Goal: Task Accomplishment & Management: Complete application form

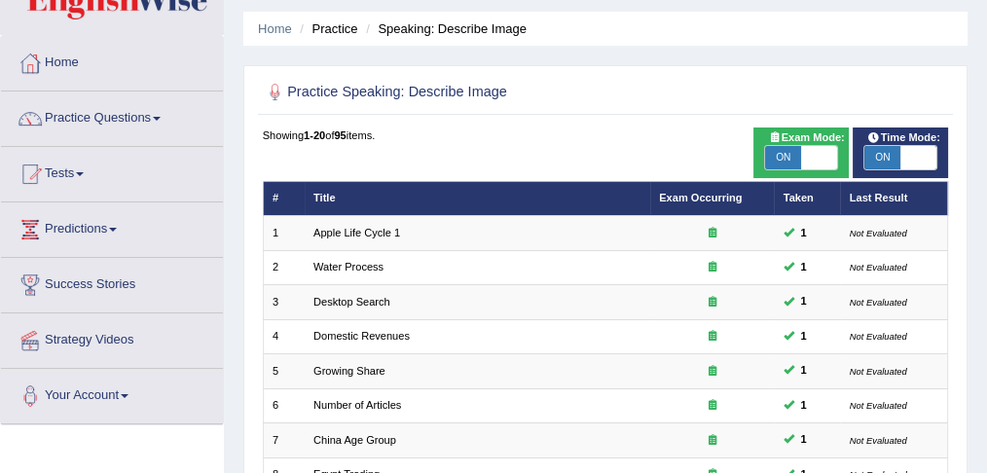
scroll to position [54, 0]
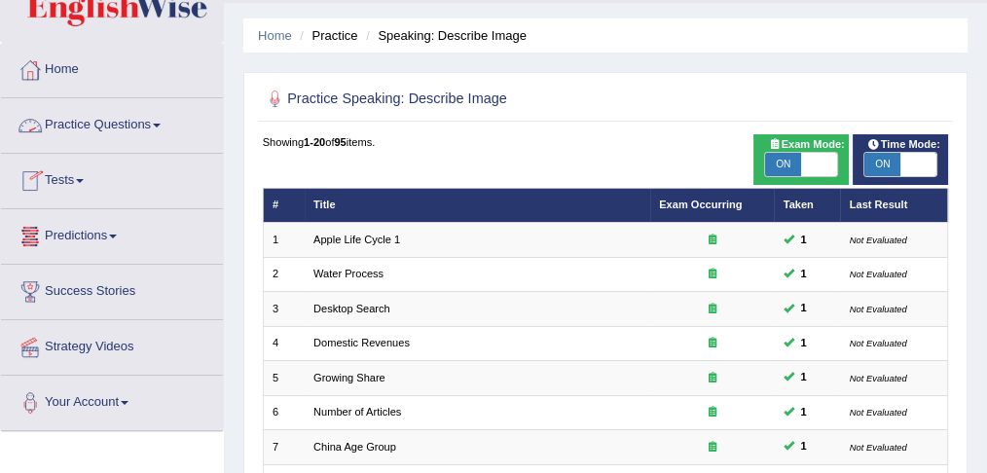
click at [161, 124] on span at bounding box center [157, 126] width 8 height 4
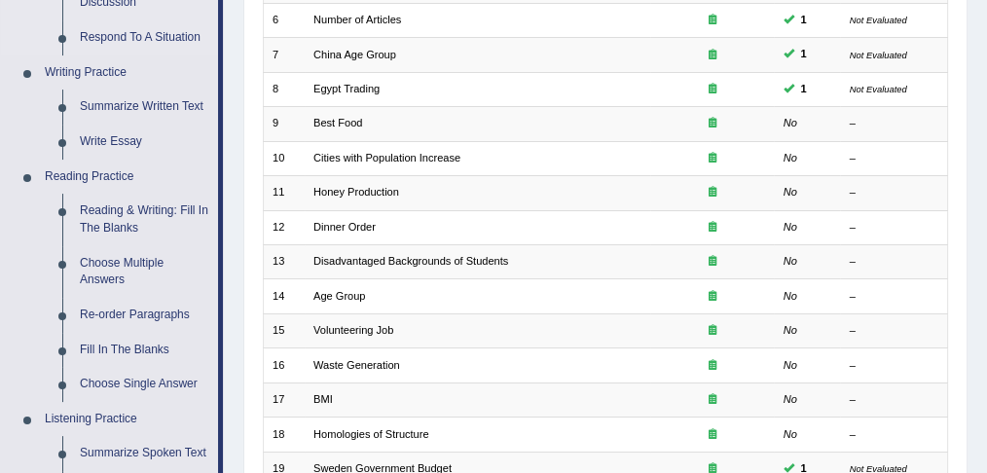
scroll to position [442, 0]
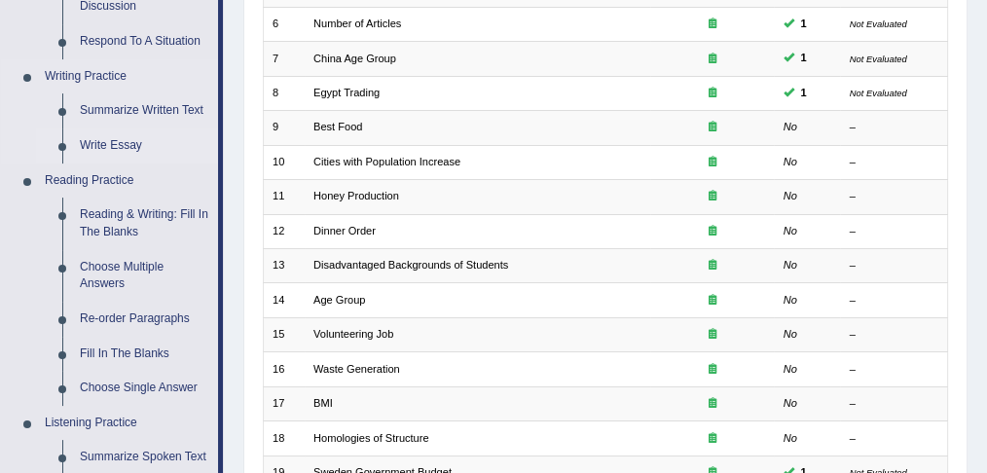
click at [113, 140] on link "Write Essay" at bounding box center [144, 145] width 147 height 35
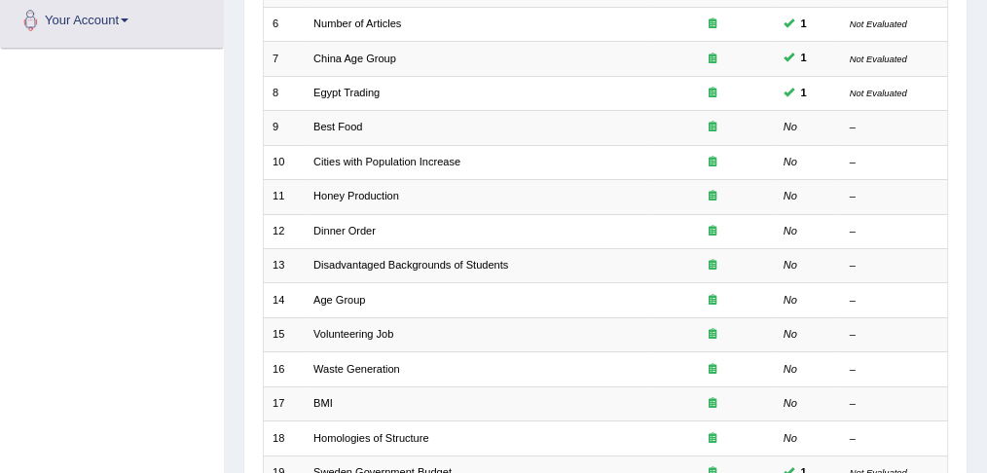
scroll to position [443, 0]
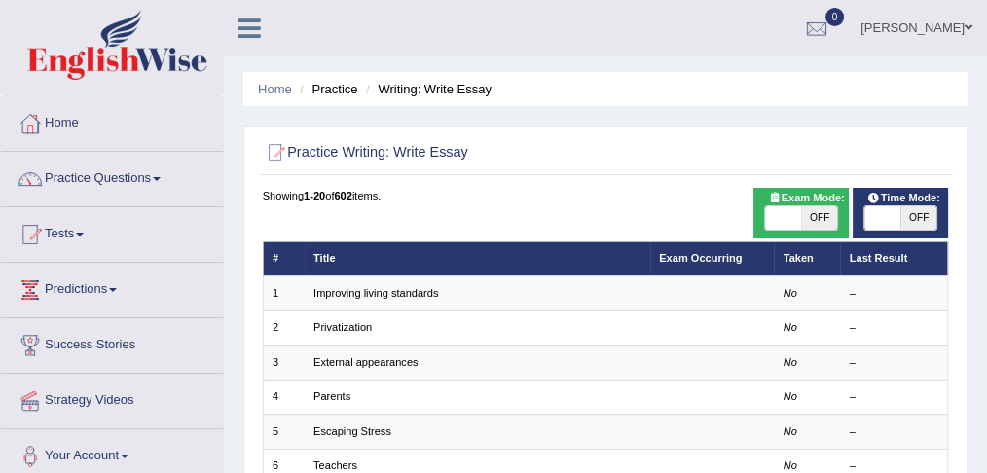
click at [813, 227] on span "OFF" at bounding box center [819, 217] width 36 height 23
checkbox input "true"
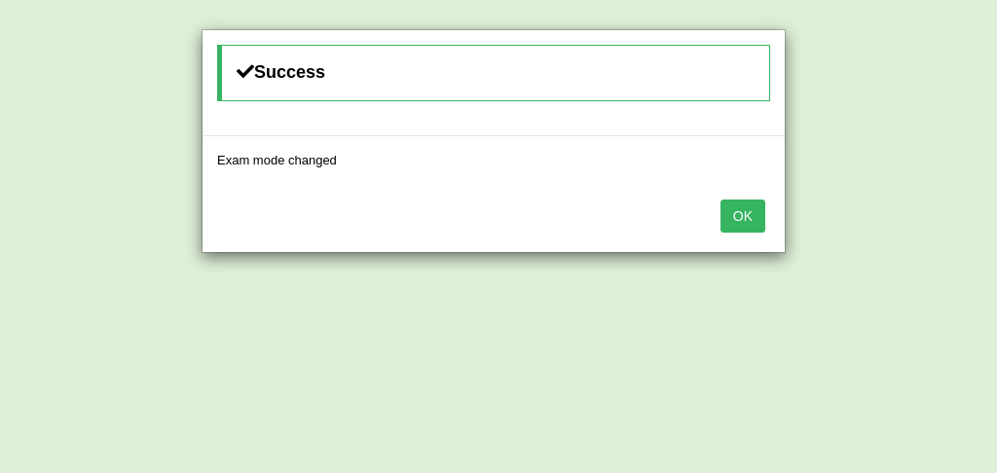
click at [740, 224] on button "OK" at bounding box center [742, 216] width 45 height 33
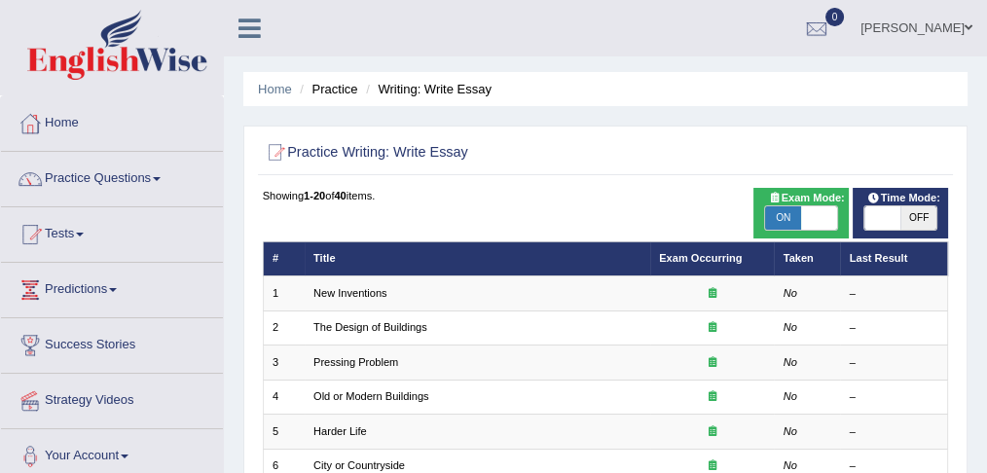
click at [924, 204] on span "Time Mode:" at bounding box center [904, 199] width 86 height 18
click at [924, 213] on span "OFF" at bounding box center [918, 217] width 36 height 23
checkbox input "true"
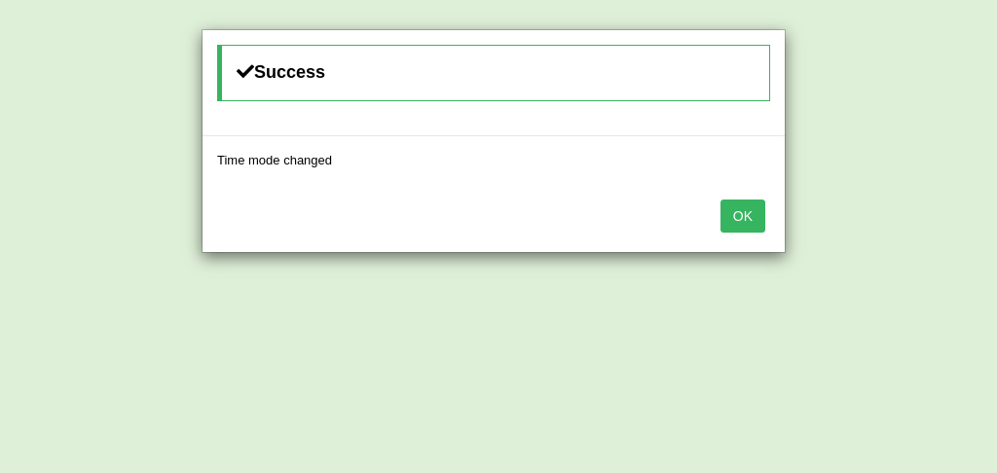
click at [752, 218] on button "OK" at bounding box center [742, 216] width 45 height 33
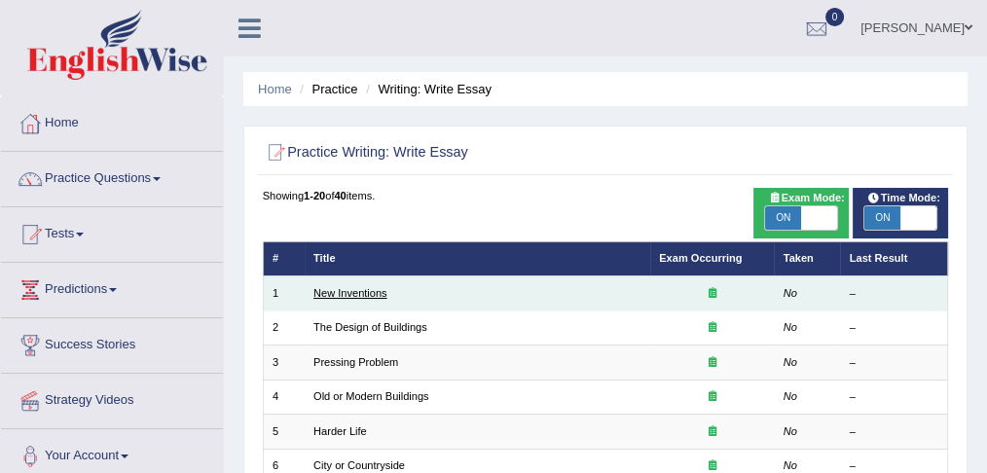
click at [327, 296] on link "New Inventions" at bounding box center [350, 293] width 74 height 12
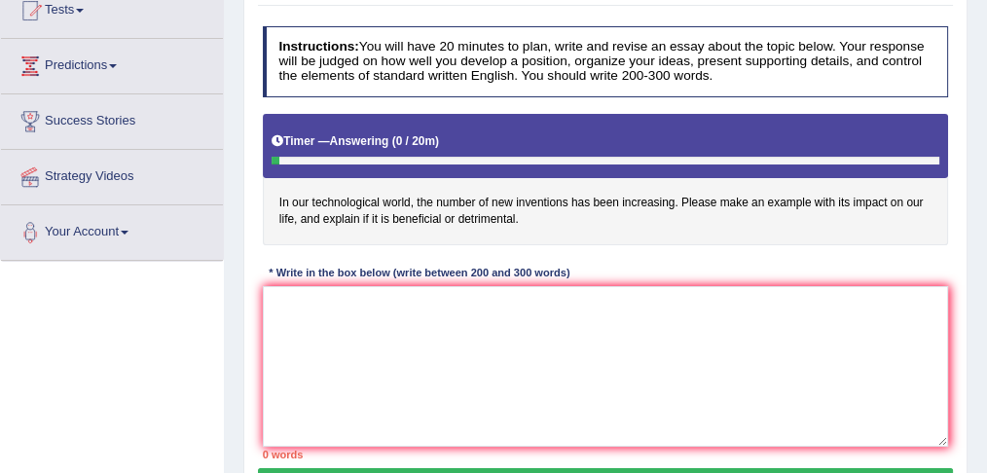
scroll to position [248, 0]
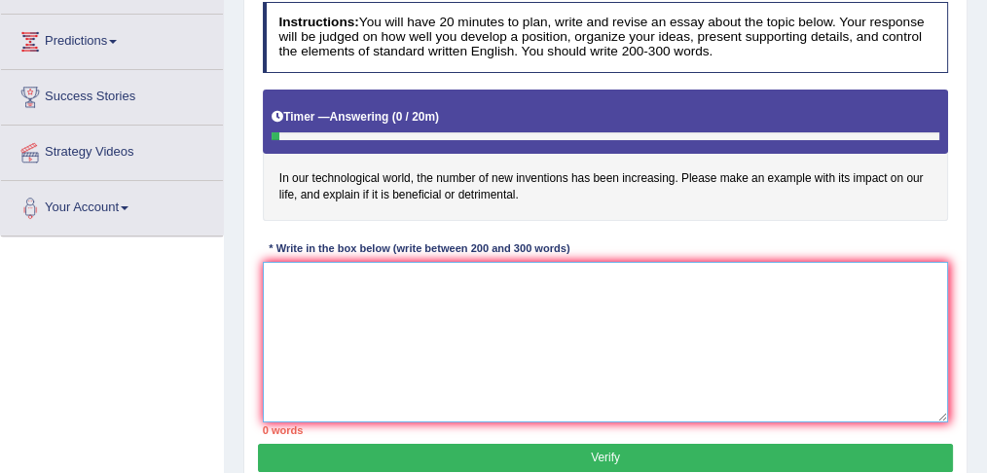
click at [317, 335] on textarea at bounding box center [606, 342] width 686 height 161
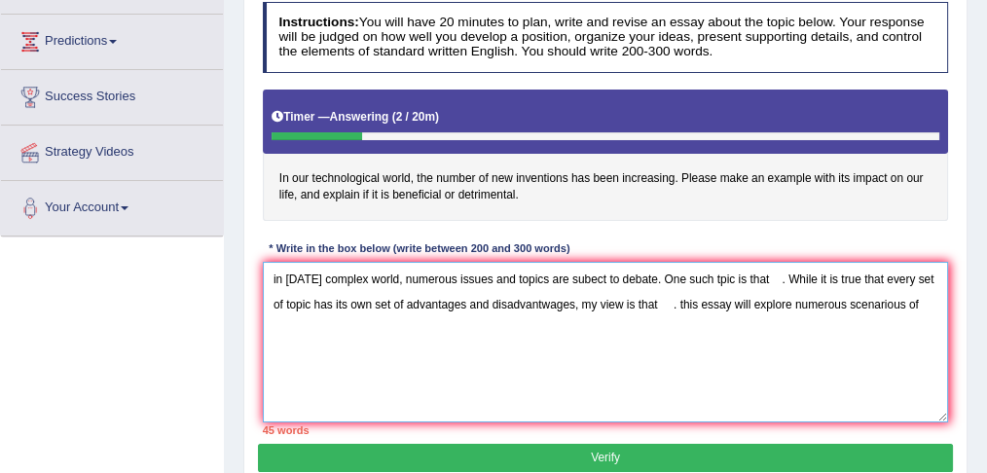
drag, startPoint x: 794, startPoint y: 298, endPoint x: 846, endPoint y: 295, distance: 51.7
click at [846, 295] on textarea "in [DATE] complex world, numerous issues and topics are subect to debate. One s…" at bounding box center [606, 342] width 686 height 161
click at [923, 304] on textarea "in [DATE] complex world, numerous issues and topics are subect to debate. One s…" at bounding box center [606, 342] width 686 height 161
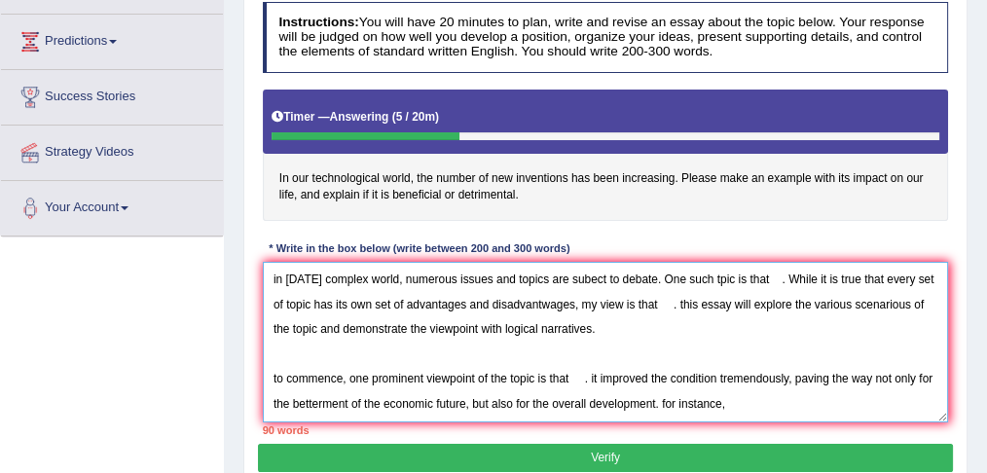
click at [663, 401] on textarea "in [DATE] complex world, numerous issues and topics are subect to debate. One s…" at bounding box center [606, 342] width 686 height 161
click at [733, 401] on textarea "in [DATE] complex world, numerous issues and topics are subect to debate. One s…" at bounding box center [606, 342] width 686 height 161
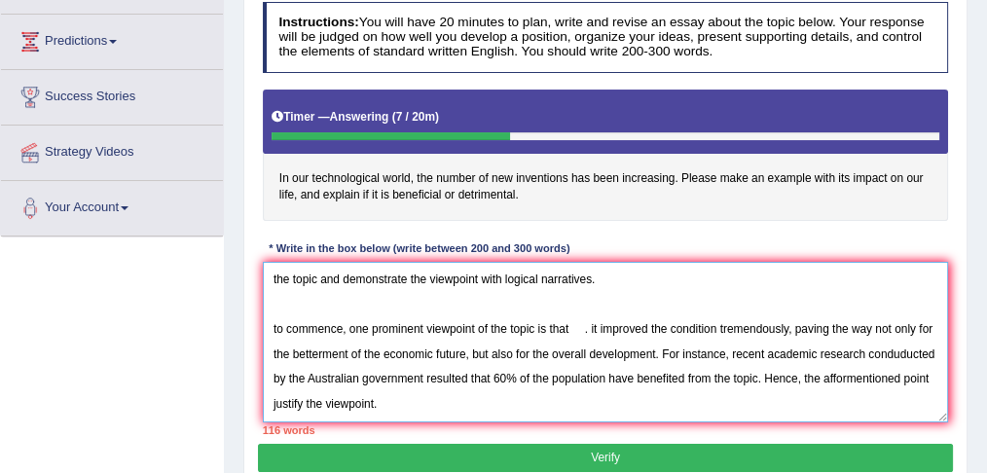
scroll to position [104, 0]
click at [733, 401] on textarea "in [DATE] complex world, numerous issues and topics are subect to debate. One s…" at bounding box center [606, 342] width 686 height 161
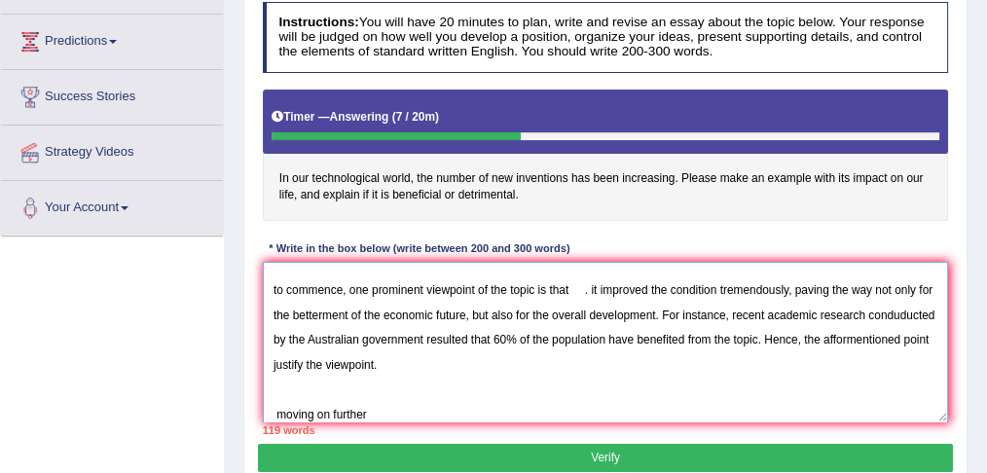
click at [284, 413] on textarea "in [DATE] complex world, numerous issues and topics are subect to debate. One s…" at bounding box center [606, 342] width 686 height 161
click at [276, 286] on textarea "in [DATE] complex world, numerous issues and topics are subect to debate. One s…" at bounding box center [606, 342] width 686 height 161
click at [364, 411] on textarea "in [DATE] complex world, numerous issues and topics are subect to debate. One s…" at bounding box center [606, 342] width 686 height 161
click at [414, 411] on textarea "in [DATE] complex world, numerous issues and topics are subect to debate. One s…" at bounding box center [606, 342] width 686 height 161
click at [460, 411] on textarea "in [DATE] complex world, numerous issues and topics are subect to debate. One s…" at bounding box center [606, 342] width 686 height 161
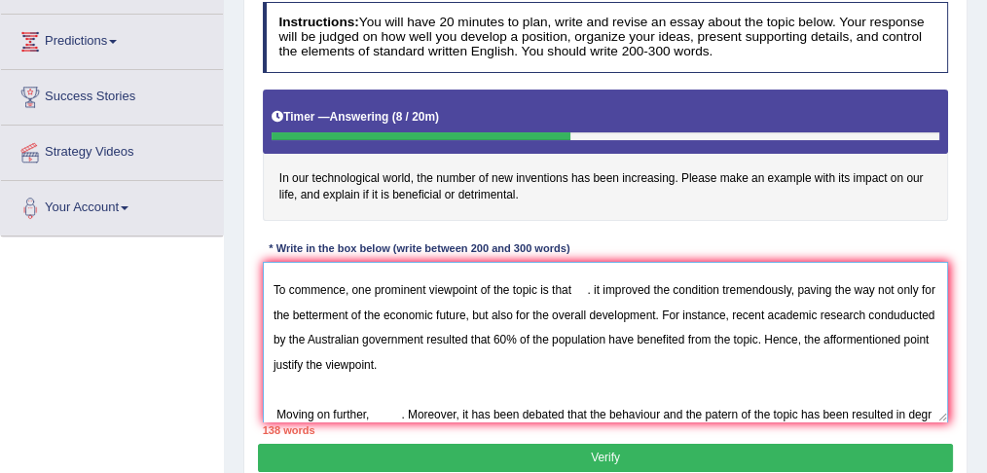
scroll to position [132, 0]
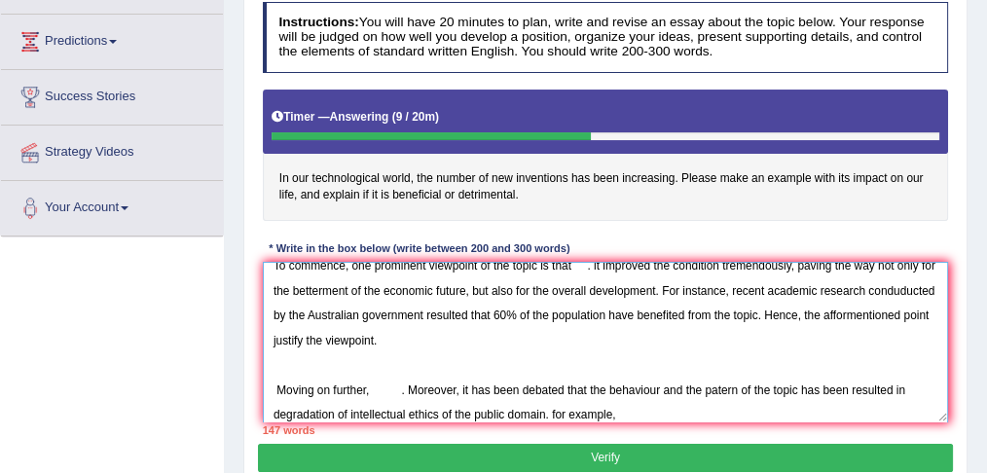
click at [556, 408] on textarea "in today's complex world, numerous issues and topics are subect to debate. One …" at bounding box center [606, 342] width 686 height 161
click at [626, 407] on textarea "in today's complex world, numerous issues and topics are subect to debate. One …" at bounding box center [606, 342] width 686 height 161
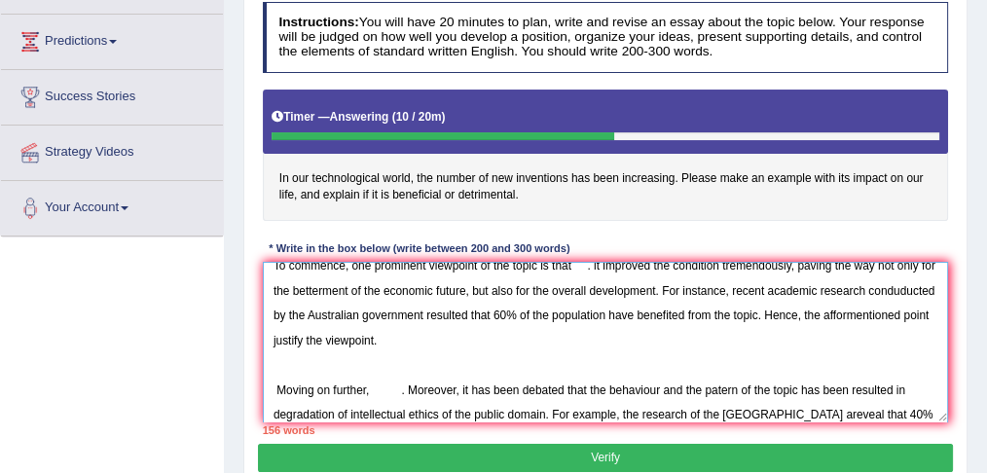
scroll to position [162, 0]
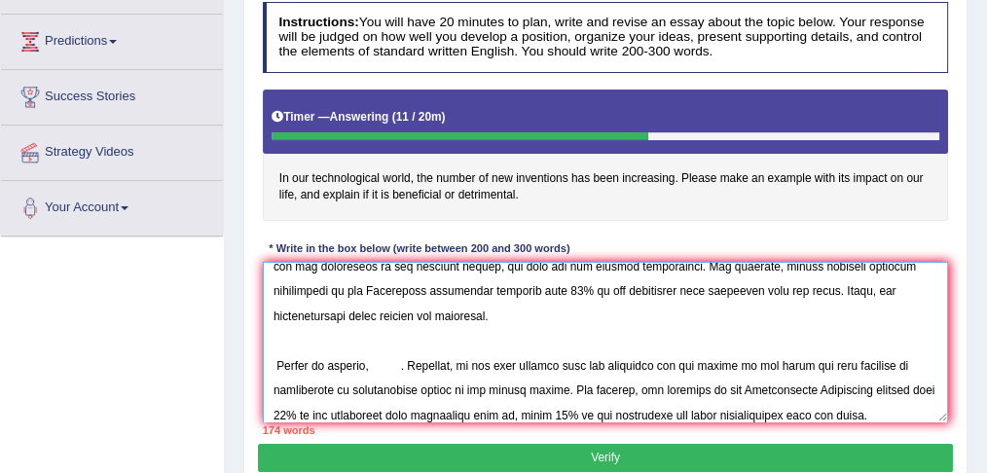
click at [411, 411] on textarea at bounding box center [606, 342] width 686 height 161
click at [853, 409] on textarea at bounding box center [606, 342] width 686 height 161
drag, startPoint x: 835, startPoint y: 285, endPoint x: 864, endPoint y: 286, distance: 29.2
click at [864, 286] on textarea at bounding box center [606, 342] width 686 height 161
click at [862, 407] on textarea at bounding box center [606, 342] width 686 height 161
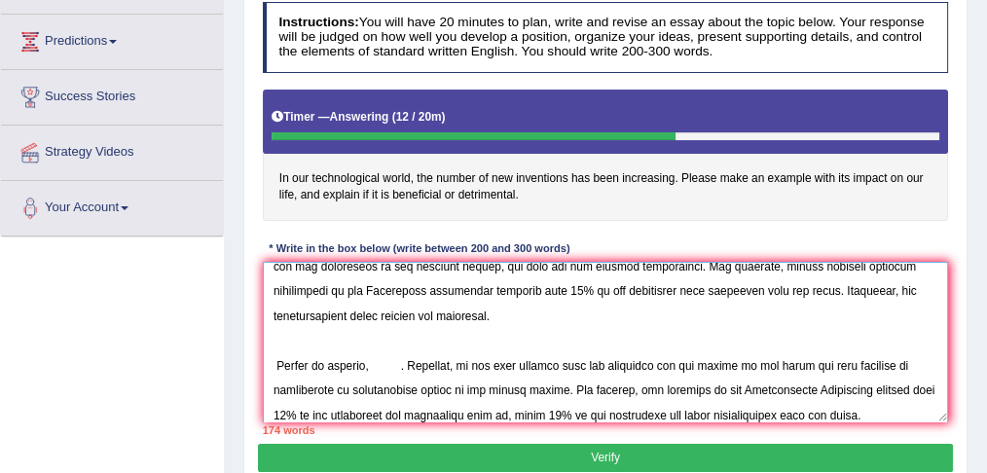
paste textarea "Hence"
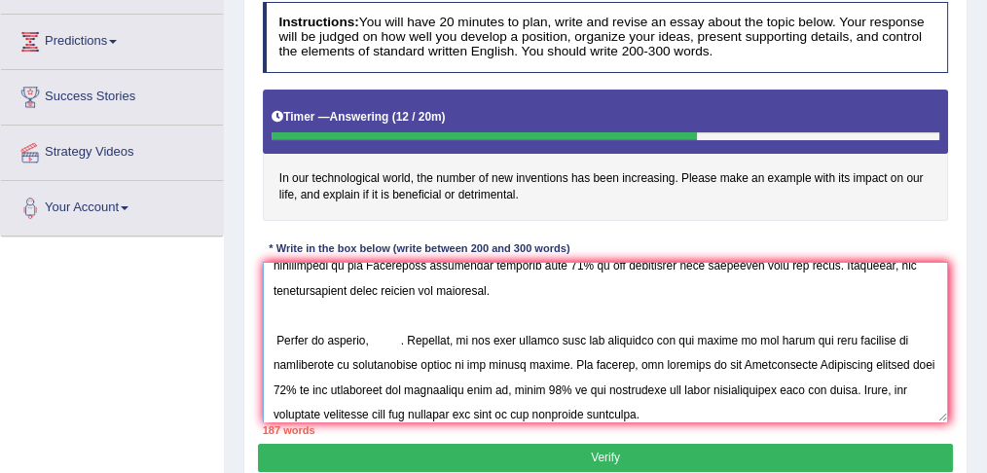
scroll to position [250, 0]
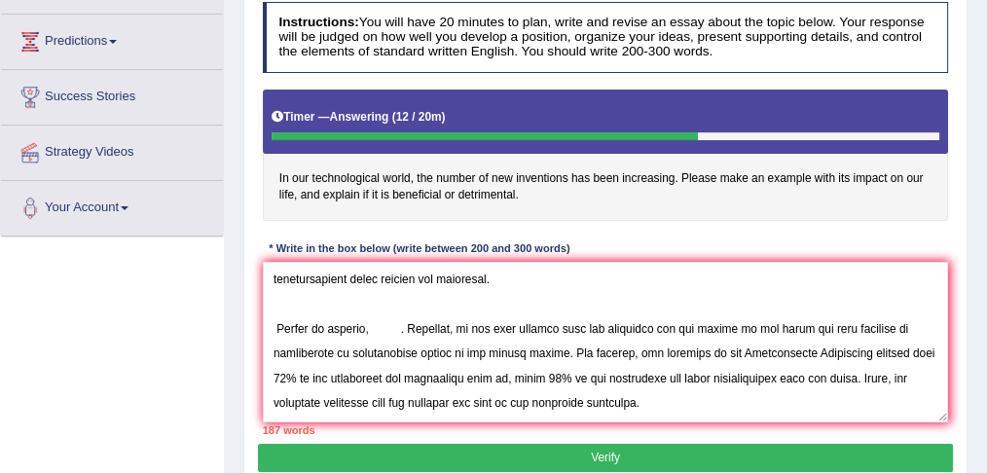
click at [877, 422] on div "187 words" at bounding box center [606, 430] width 686 height 16
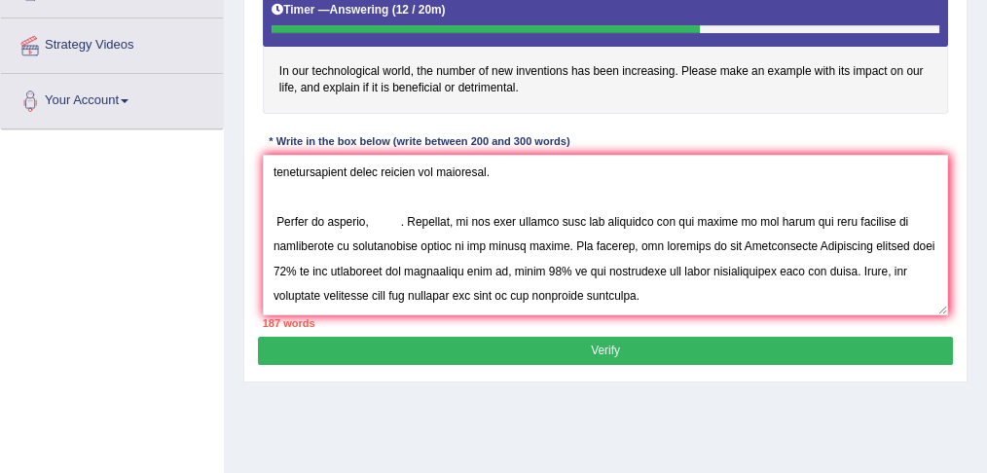
scroll to position [356, 0]
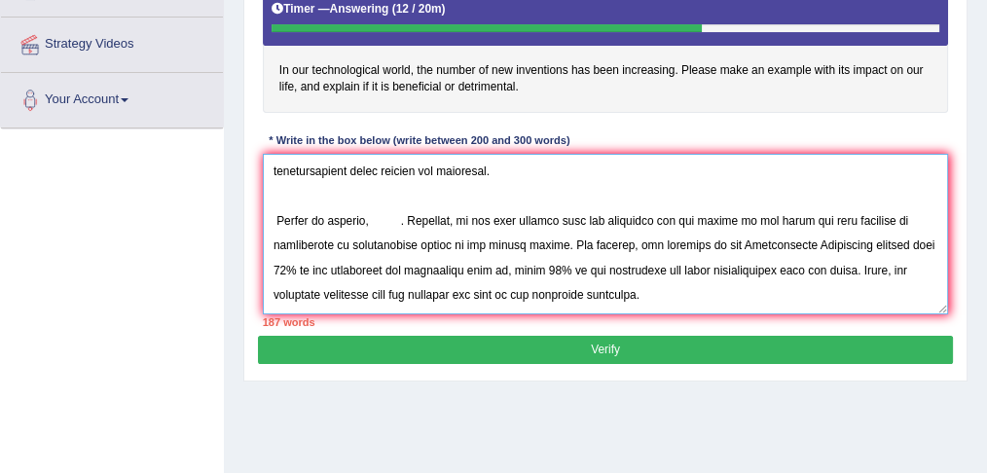
click at [436, 272] on textarea at bounding box center [606, 234] width 686 height 161
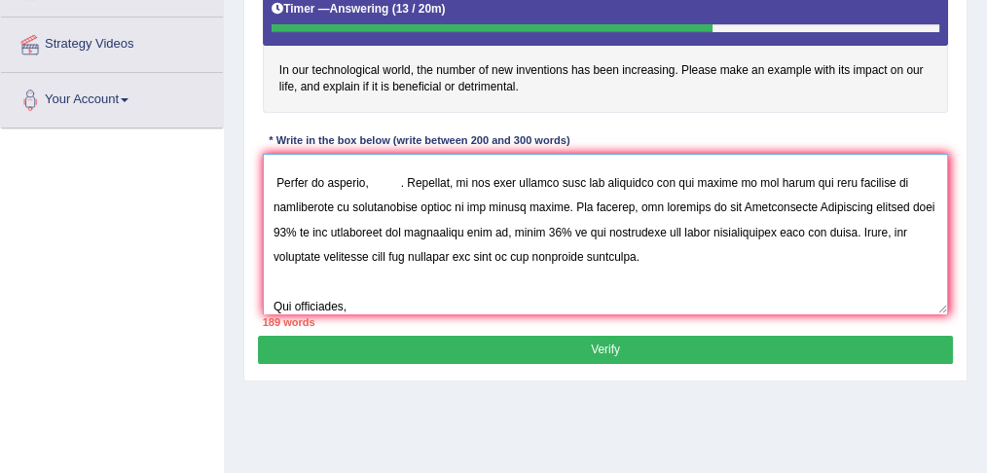
click at [278, 304] on textarea at bounding box center [606, 234] width 686 height 161
click at [348, 302] on textarea at bounding box center [606, 234] width 686 height 161
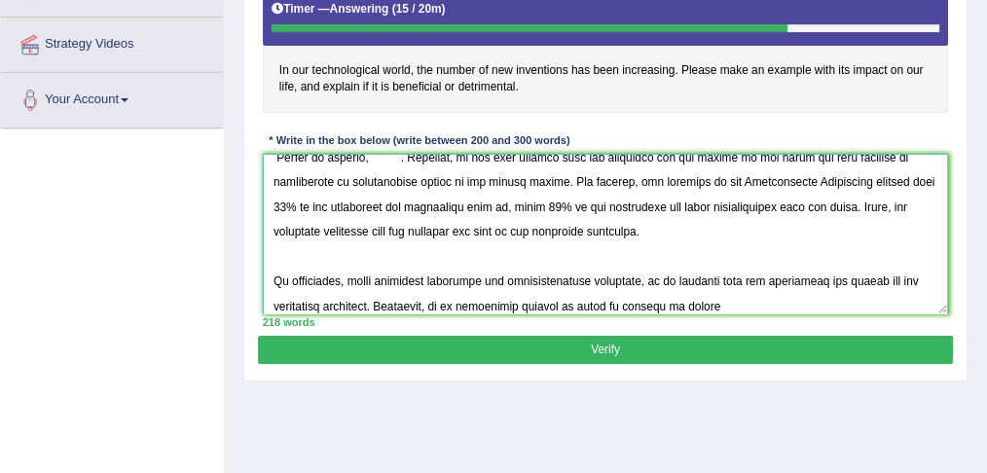
scroll to position [0, 0]
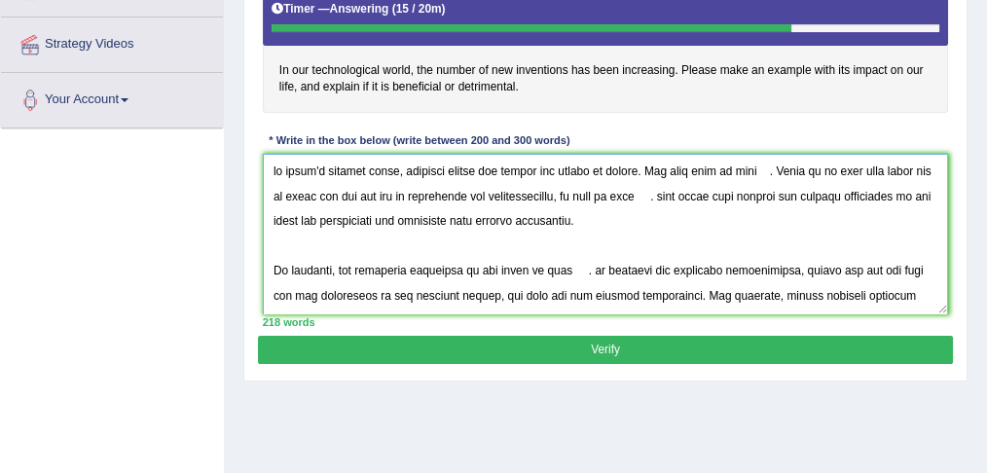
click at [275, 167] on textarea at bounding box center [606, 234] width 686 height 161
click at [587, 170] on textarea at bounding box center [606, 234] width 686 height 161
click at [592, 168] on textarea at bounding box center [606, 234] width 686 height 161
click at [722, 167] on textarea at bounding box center [606, 234] width 686 height 161
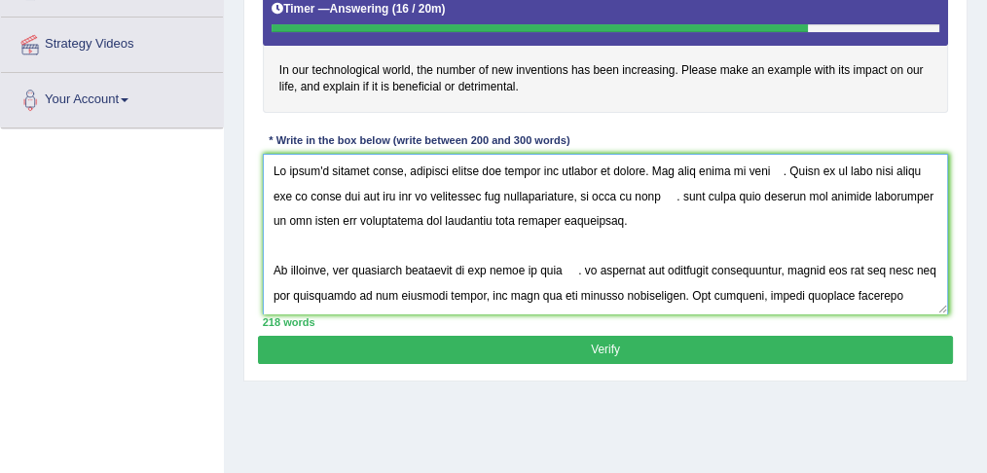
click at [788, 169] on textarea at bounding box center [606, 234] width 686 height 161
click at [276, 63] on h4 "In our technological world, the number of new inventions has been increasing. P…" at bounding box center [606, 47] width 686 height 131
drag, startPoint x: 276, startPoint y: 63, endPoint x: 375, endPoint y: 69, distance: 98.5
click at [375, 69] on h4 "In our technological world, the number of new inventions has been increasing. P…" at bounding box center [606, 47] width 686 height 131
click at [778, 169] on textarea at bounding box center [606, 234] width 686 height 161
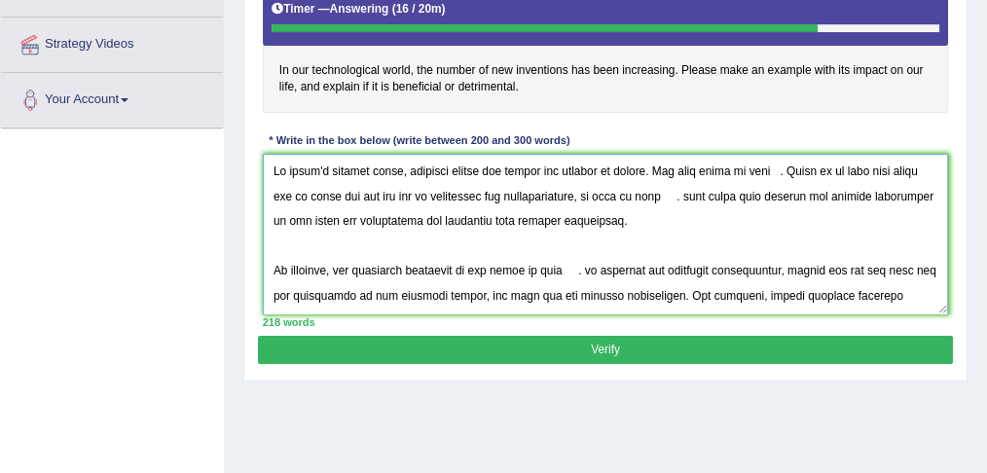
click at [787, 168] on textarea at bounding box center [606, 234] width 686 height 161
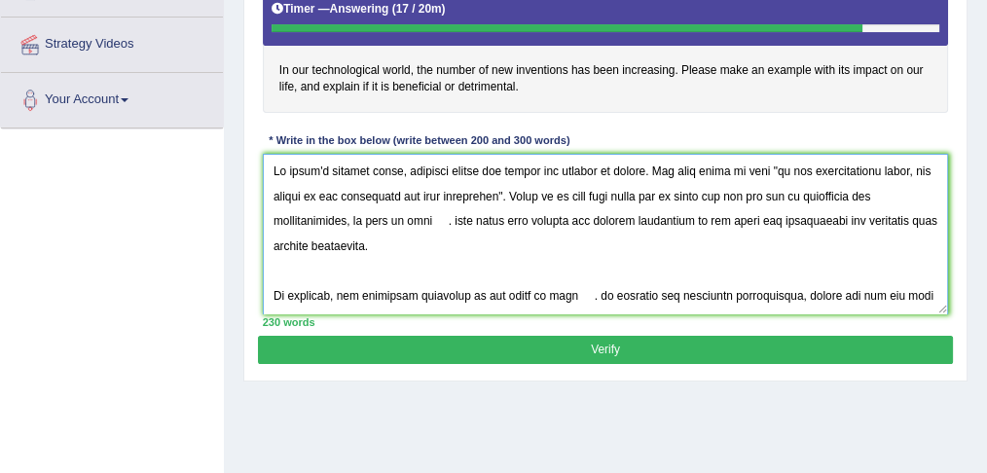
click at [330, 218] on textarea at bounding box center [606, 234] width 686 height 161
click at [429, 216] on textarea at bounding box center [606, 234] width 686 height 161
click at [444, 222] on textarea at bounding box center [606, 234] width 686 height 161
click at [445, 218] on textarea at bounding box center [606, 234] width 686 height 161
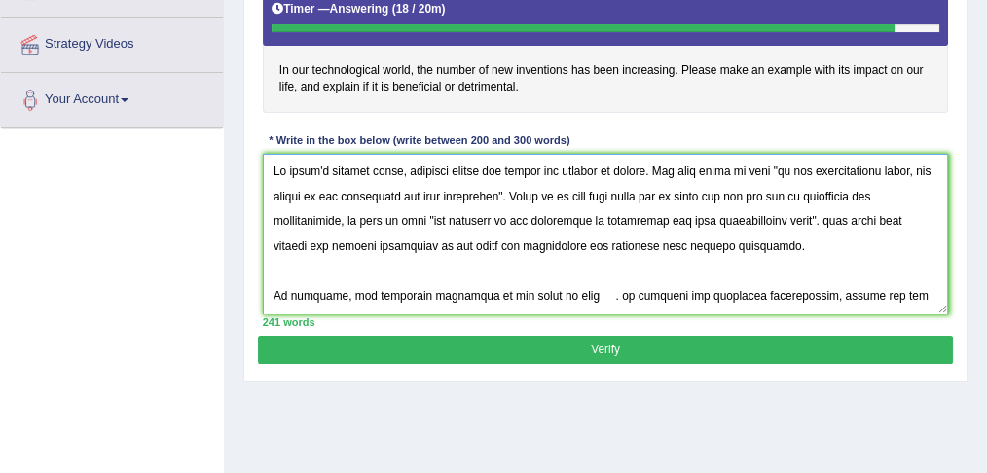
click at [693, 216] on textarea at bounding box center [606, 234] width 686 height 161
click at [810, 218] on textarea at bounding box center [606, 234] width 686 height 161
click at [384, 242] on textarea at bounding box center [606, 234] width 686 height 161
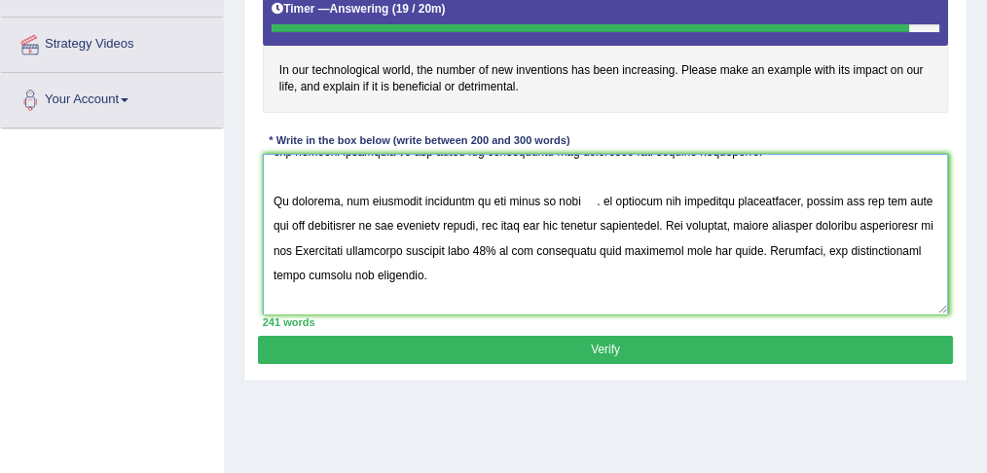
scroll to position [127, 0]
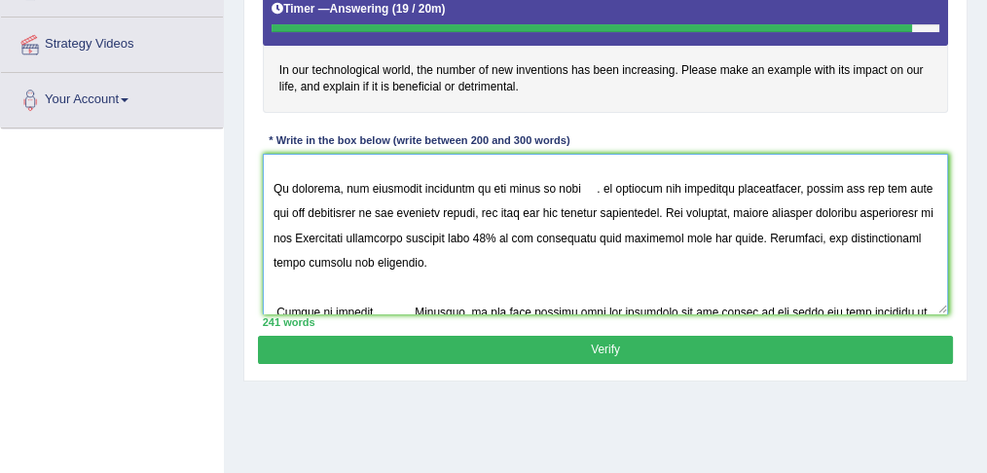
click at [585, 187] on textarea at bounding box center [606, 234] width 686 height 161
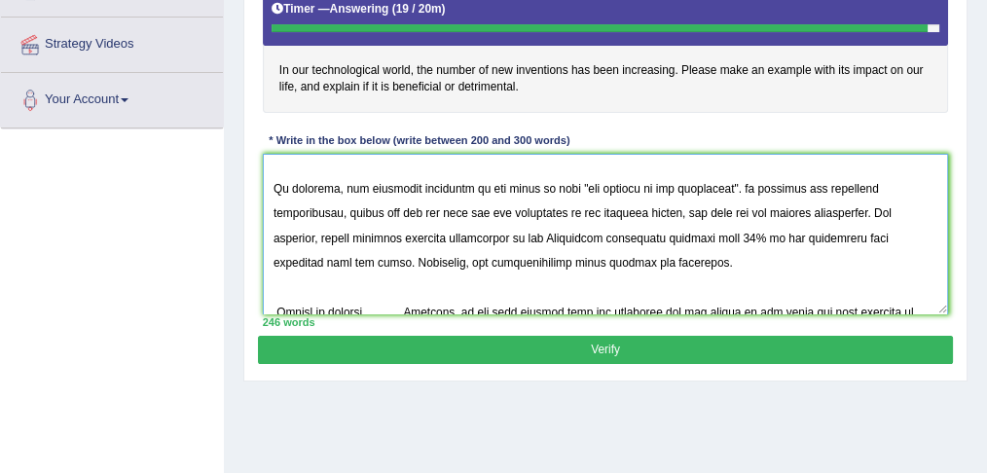
click at [740, 182] on textarea at bounding box center [606, 234] width 686 height 161
click at [745, 182] on textarea at bounding box center [606, 234] width 686 height 161
type textarea "In today's complex world, numerous issues and topics are subject to debate. One…"
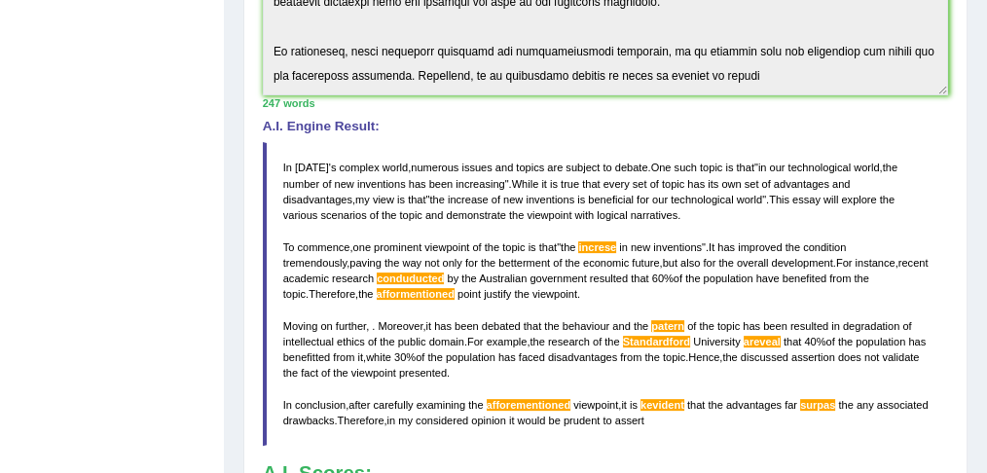
scroll to position [540, 0]
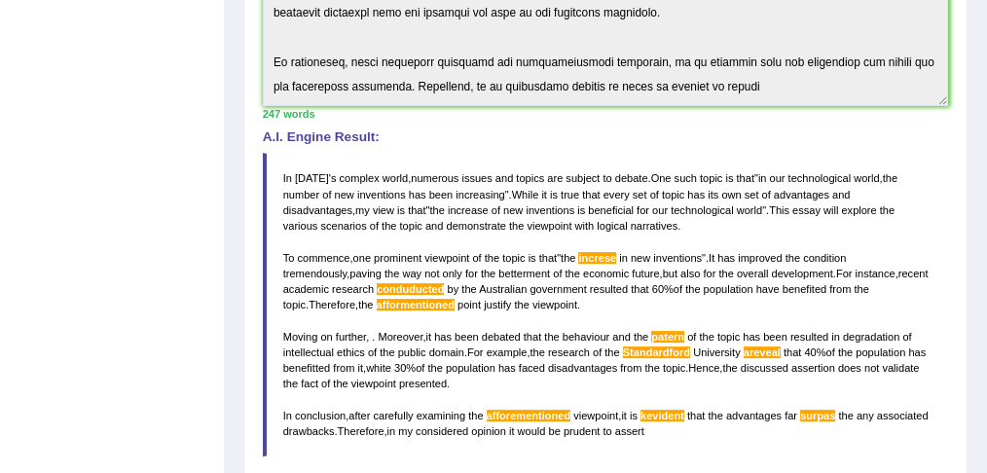
drag, startPoint x: 285, startPoint y: 170, endPoint x: 365, endPoint y: 195, distance: 83.4
click at [365, 195] on blockquote "In today ' s complex world , numerous issues and topics are subject to debate .…" at bounding box center [606, 305] width 686 height 304
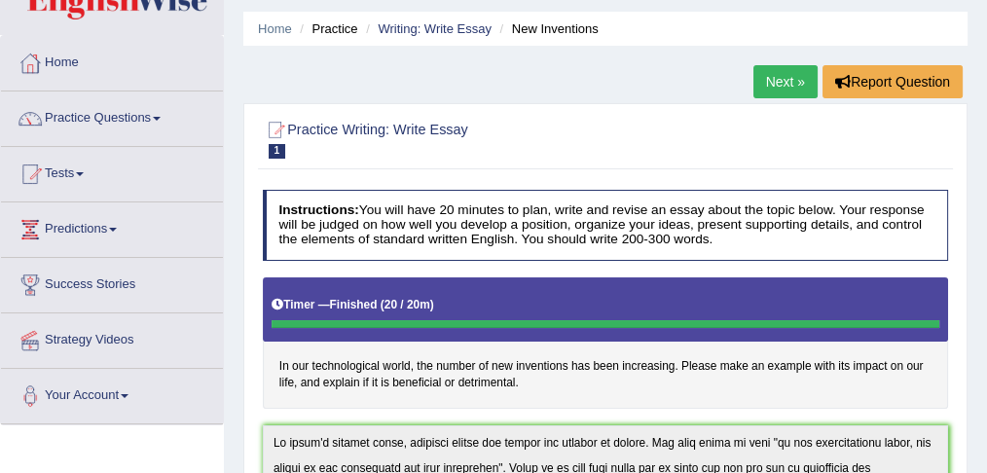
scroll to position [47, 0]
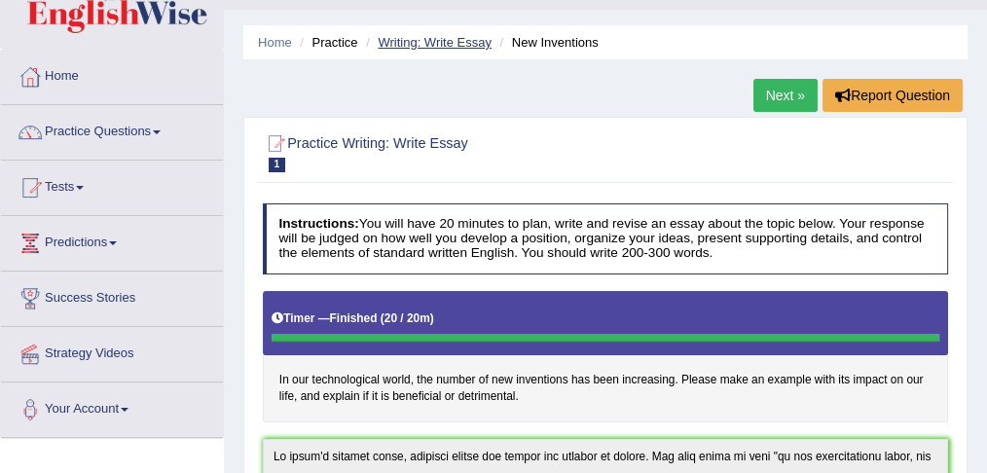
click at [431, 42] on link "Writing: Write Essay" at bounding box center [435, 42] width 114 height 15
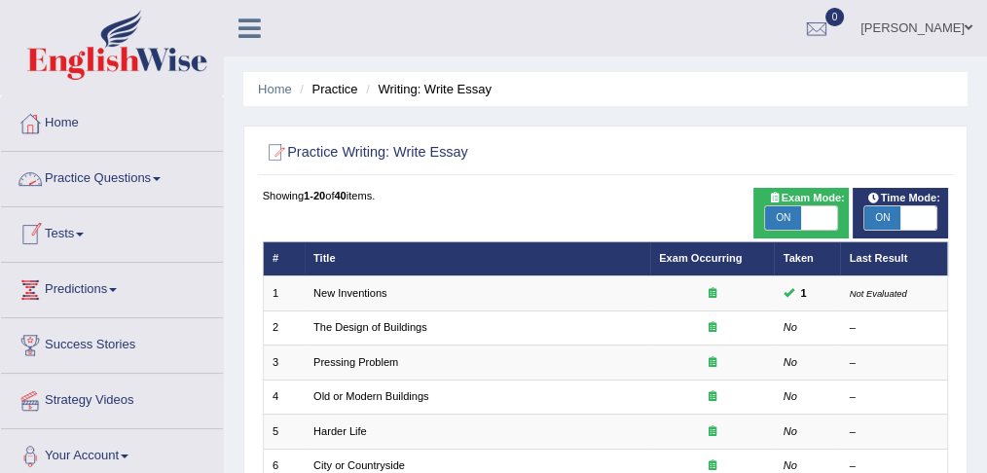
click at [161, 178] on span at bounding box center [157, 179] width 8 height 4
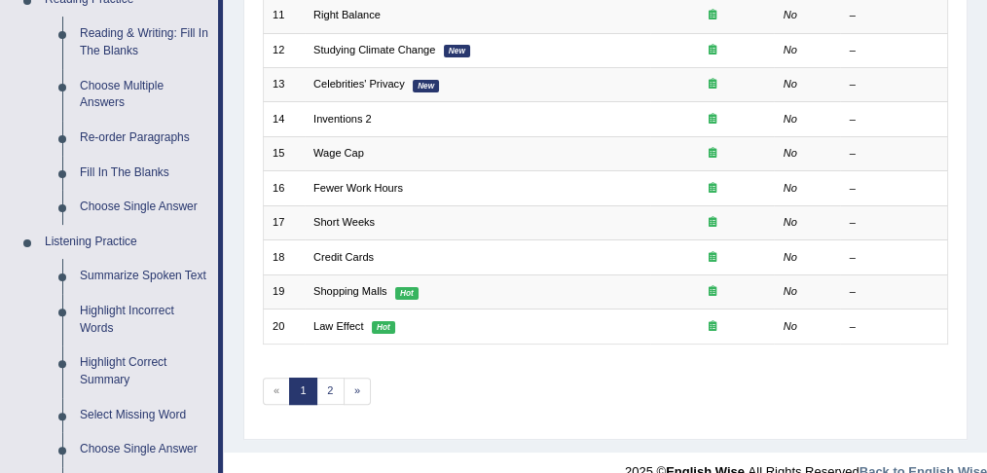
scroll to position [627, 0]
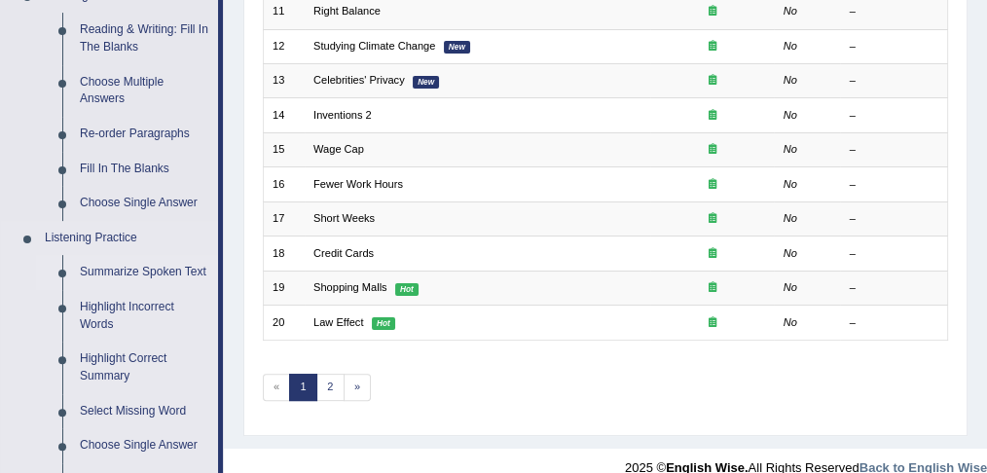
click at [151, 273] on link "Summarize Spoken Text" at bounding box center [144, 272] width 147 height 35
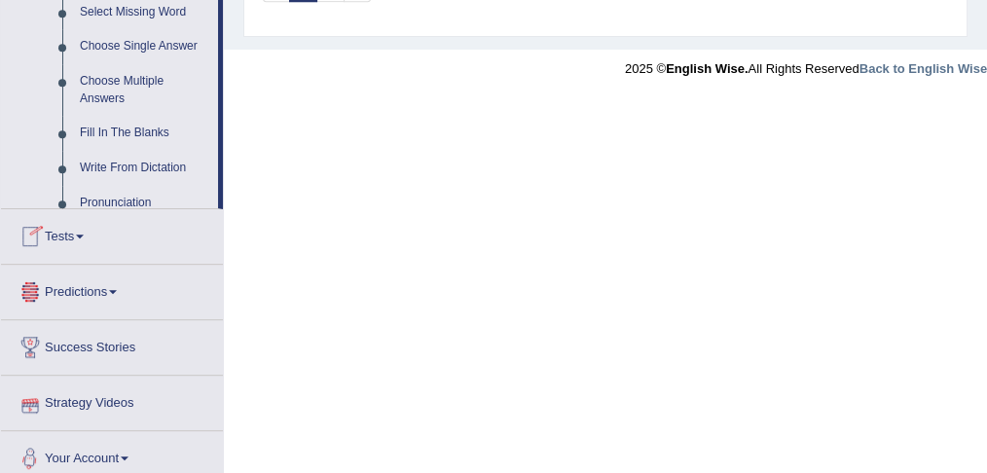
scroll to position [1047, 0]
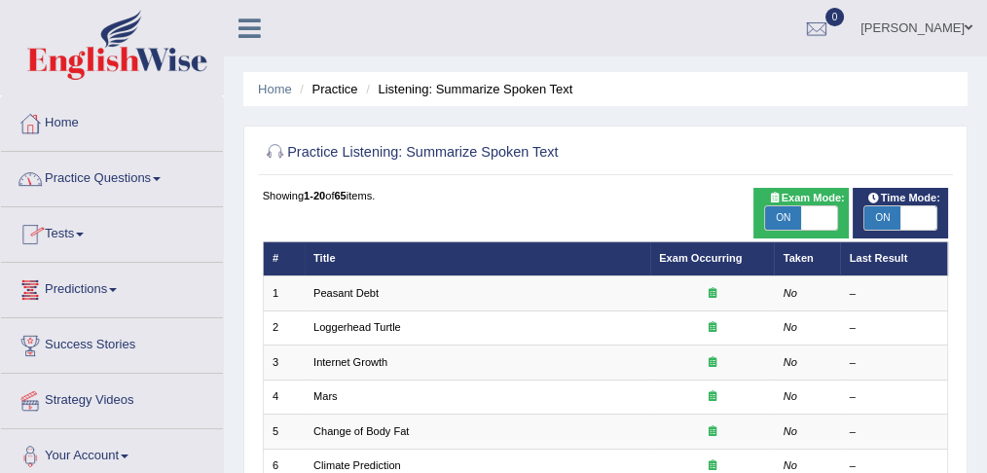
click at [148, 175] on link "Practice Questions" at bounding box center [112, 176] width 222 height 49
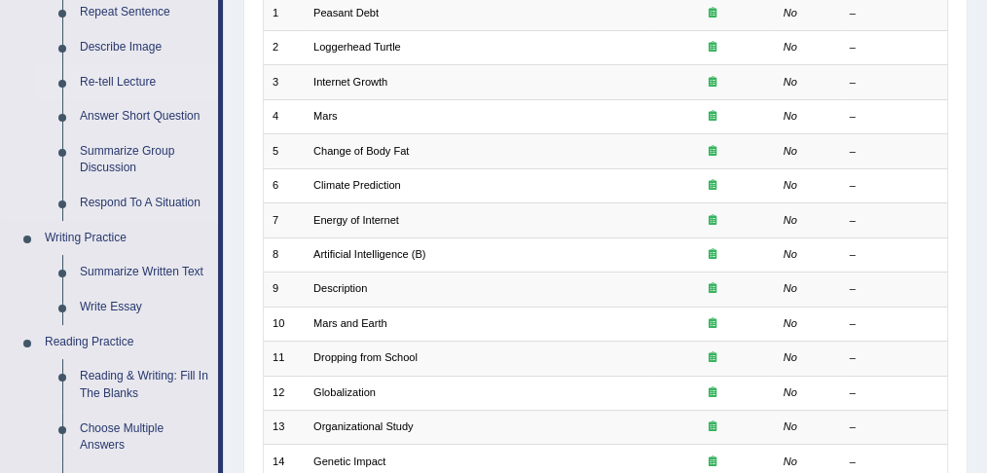
scroll to position [270, 0]
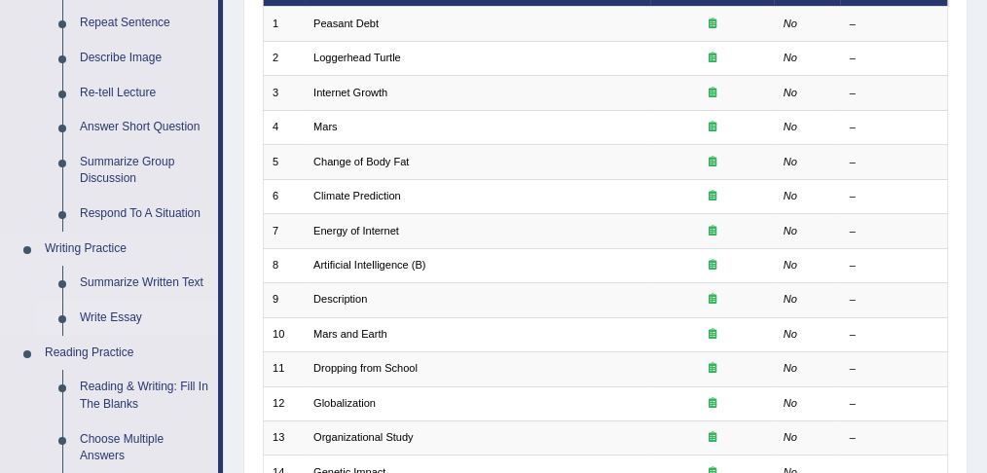
click at [119, 320] on link "Write Essay" at bounding box center [144, 318] width 147 height 35
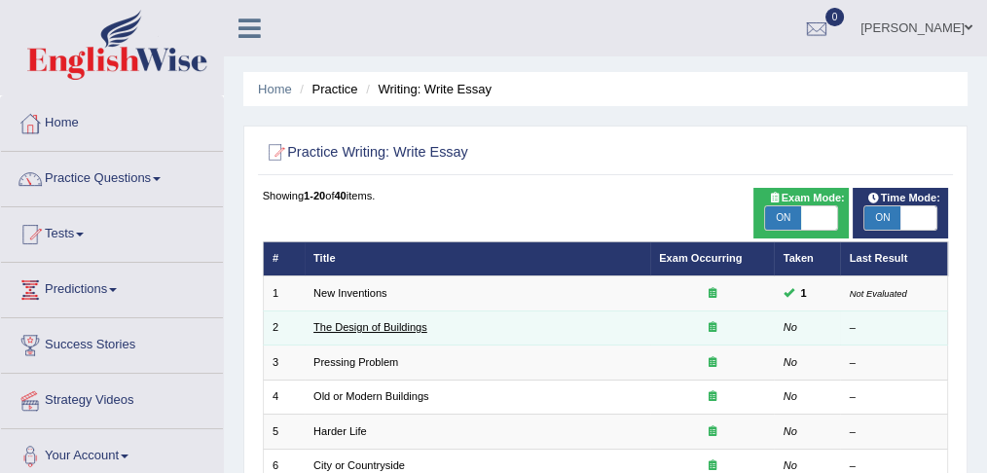
click at [348, 325] on link "The Design of Buildings" at bounding box center [370, 327] width 114 height 12
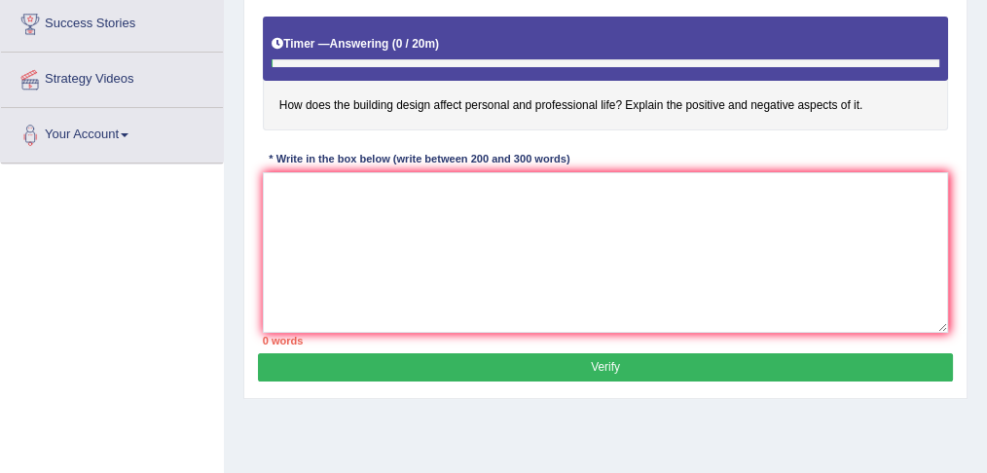
scroll to position [248, 0]
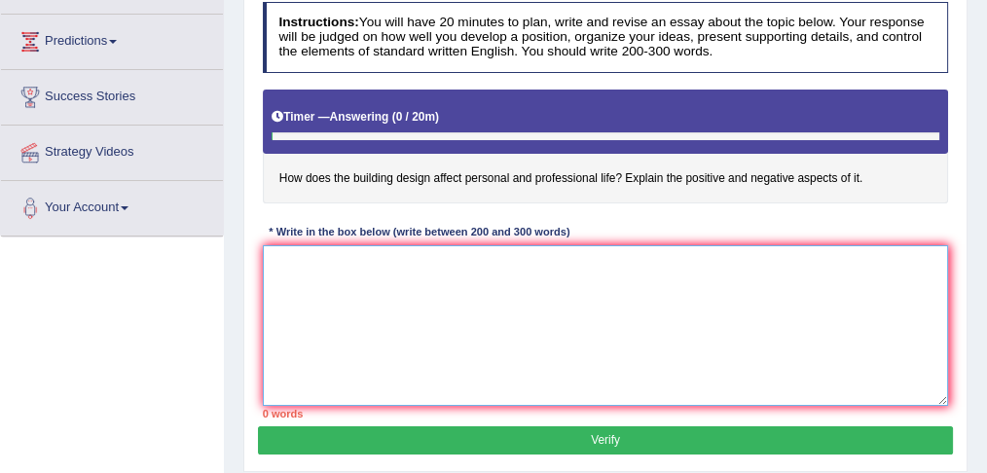
click at [379, 294] on textarea at bounding box center [606, 325] width 686 height 161
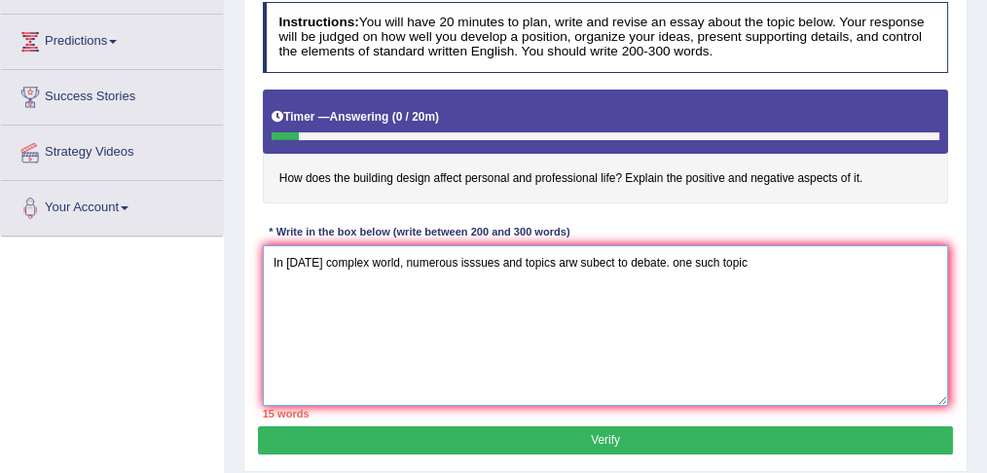
click at [679, 260] on textarea "In [DATE] complex world, numerous isssues and topics arw subect to debate. one …" at bounding box center [606, 325] width 686 height 161
click at [755, 260] on textarea "In [DATE] complex world, numerous isssues and topics arw subect to debate. One …" at bounding box center [606, 325] width 686 height 161
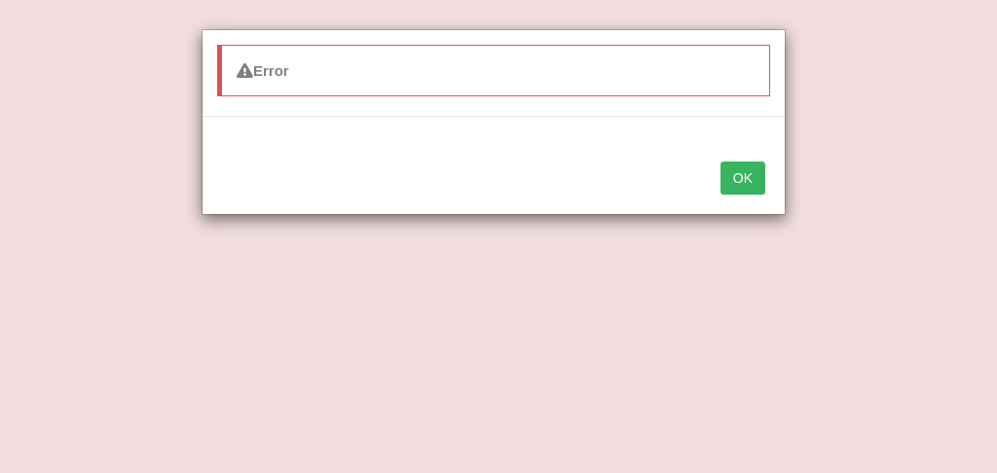
click at [757, 175] on button "OK" at bounding box center [742, 178] width 45 height 33
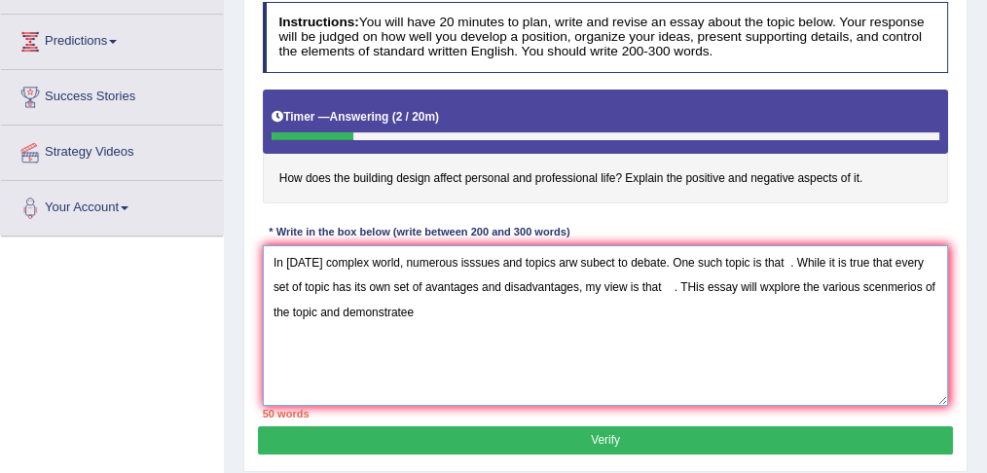
click at [420, 311] on textarea "In [DATE] complex world, numerous isssues and topics arw subect to debate. One …" at bounding box center [606, 325] width 686 height 161
click at [408, 311] on textarea "In [DATE] complex world, numerous isssues and topics arw subect to debate. One …" at bounding box center [606, 325] width 686 height 161
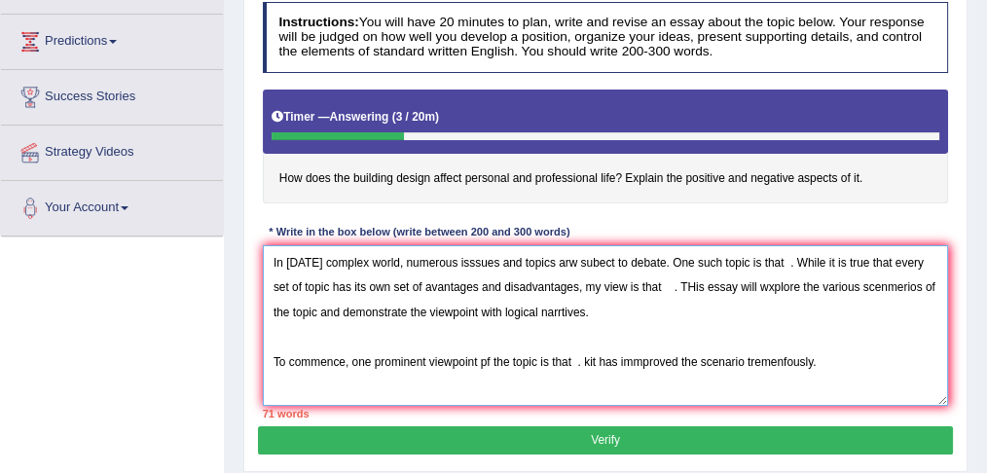
click at [788, 359] on textarea "In [DATE] complex world, numerous isssues and topics arw subect to debate. One …" at bounding box center [606, 325] width 686 height 161
click at [896, 286] on textarea "In [DATE] complex world, numerous isssues and topics arw subect to debate. One …" at bounding box center [606, 325] width 686 height 161
click at [590, 358] on textarea "In [DATE] complex world, numerous isssues and topics arw subect to debate. One …" at bounding box center [606, 325] width 686 height 161
click at [593, 358] on textarea "In [DATE] complex world, numerous isssues and topics arw subect to debate. One …" at bounding box center [606, 325] width 686 height 161
click at [812, 361] on textarea "In [DATE] complex world, numerous isssues and topics arw subect to debate. One …" at bounding box center [606, 325] width 686 height 161
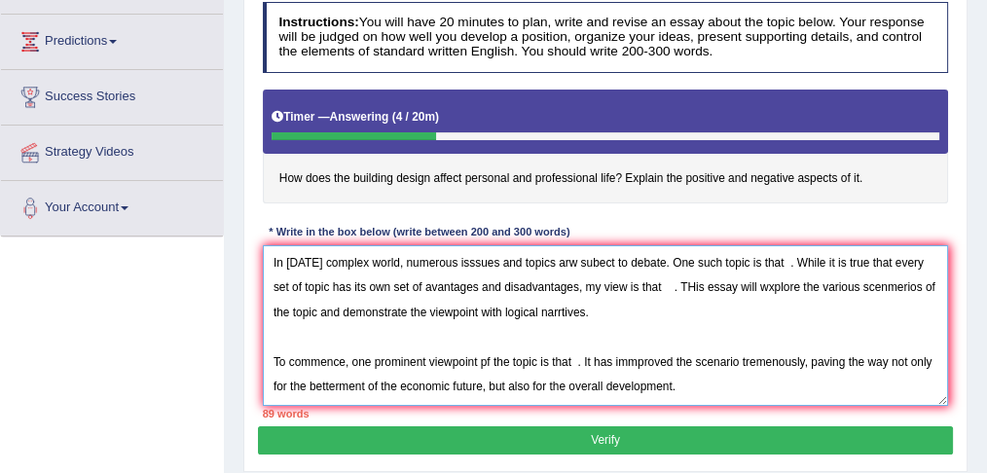
click at [696, 281] on textarea "In [DATE] complex world, numerous isssues and topics arw subect to debate. One …" at bounding box center [606, 325] width 686 height 161
click at [678, 381] on textarea "In [DATE] complex world, numerous isssues and topics arw subect to debate. One …" at bounding box center [606, 325] width 686 height 161
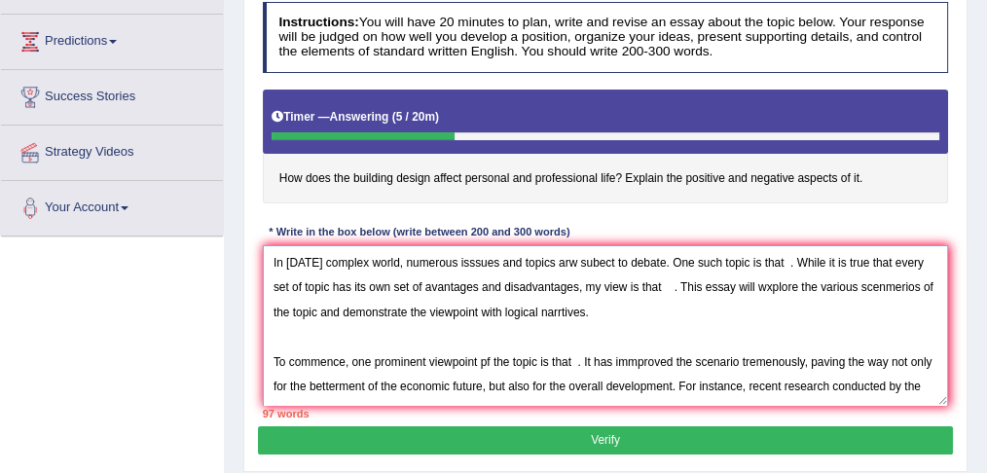
scroll to position [16, 0]
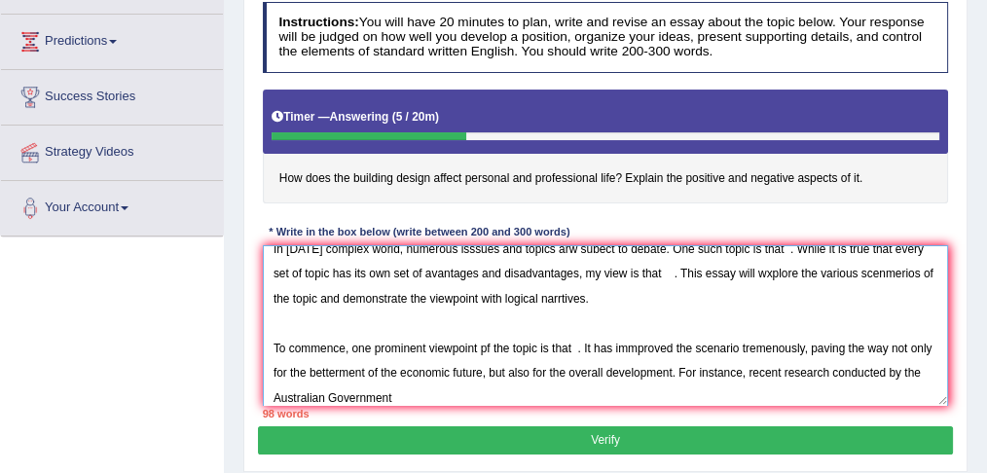
click at [352, 396] on textarea "In [DATE] complex world, numerous isssues and topics arw subect to debate. One …" at bounding box center [606, 325] width 686 height 161
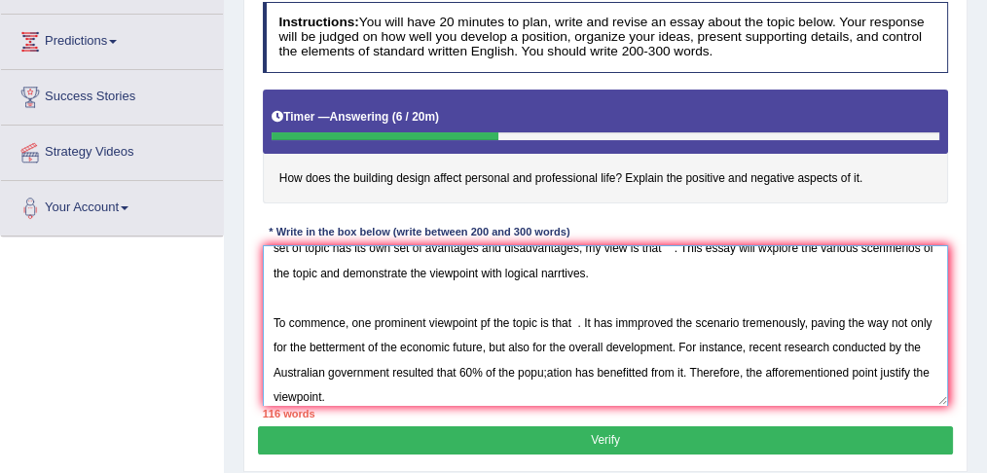
scroll to position [104, 0]
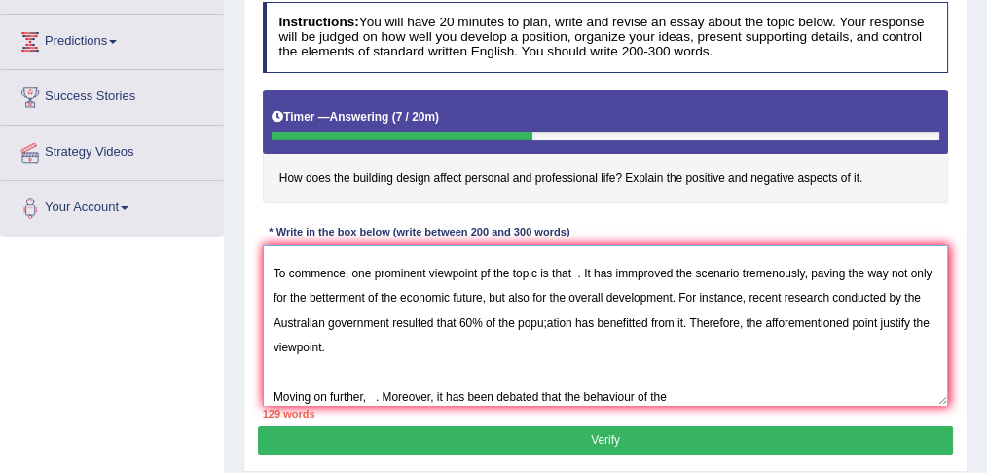
click at [635, 393] on textarea "In [DATE] complex world, numerous isssues and topics arw subect to debate. One …" at bounding box center [606, 325] width 686 height 161
click at [715, 395] on textarea "In [DATE] complex world, numerous isssues and topics arw subect to debate. One …" at bounding box center [606, 325] width 686 height 161
click at [749, 391] on textarea "In [DATE] complex world, numerous isssues and topics arw subect to debate. One …" at bounding box center [606, 325] width 686 height 161
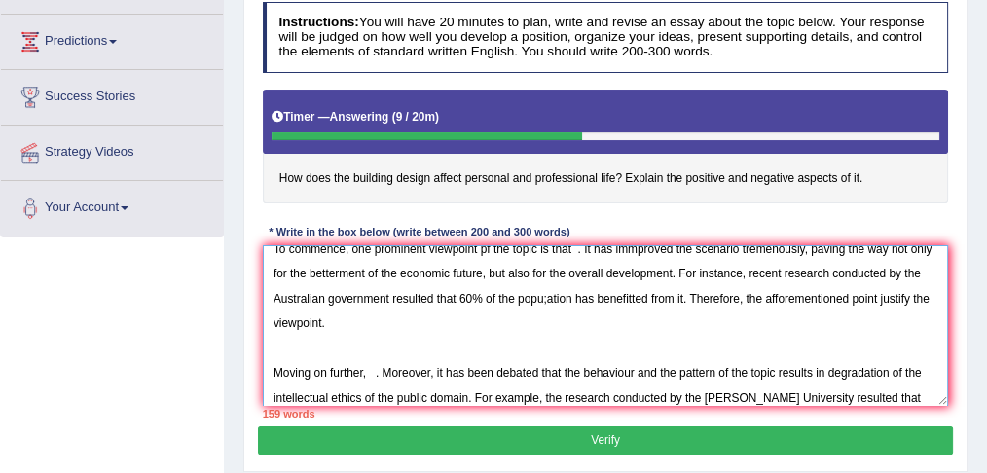
scroll to position [162, 0]
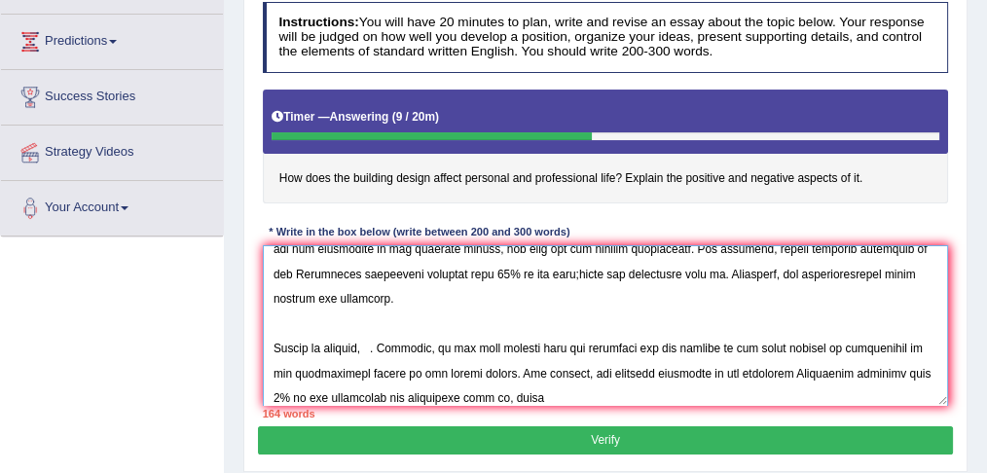
click at [714, 347] on textarea at bounding box center [606, 325] width 686 height 161
click at [883, 370] on textarea at bounding box center [606, 325] width 686 height 161
click at [493, 392] on textarea at bounding box center [606, 325] width 686 height 161
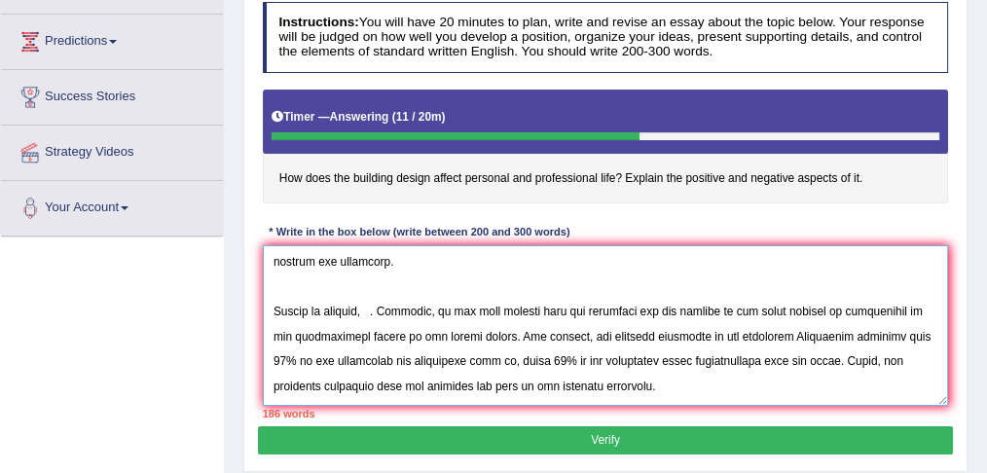
scroll to position [250, 0]
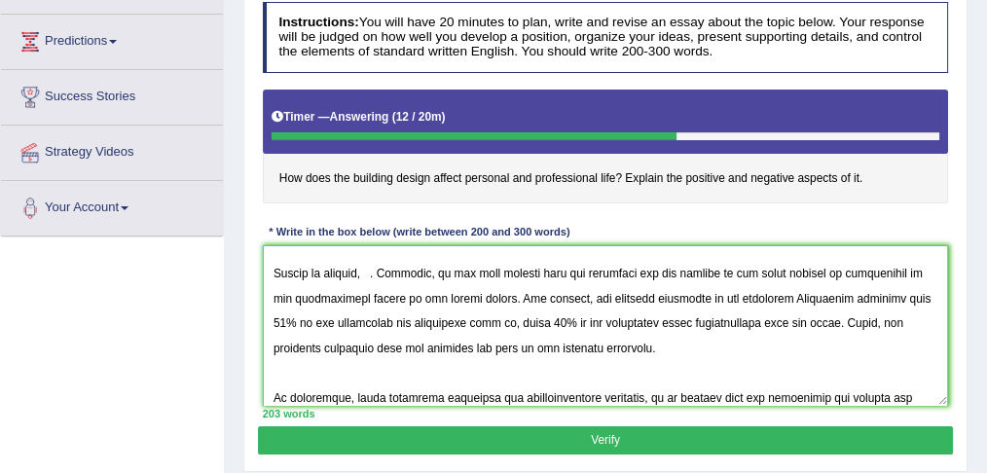
click at [839, 395] on textarea at bounding box center [606, 325] width 686 height 161
click at [880, 395] on textarea at bounding box center [606, 325] width 686 height 161
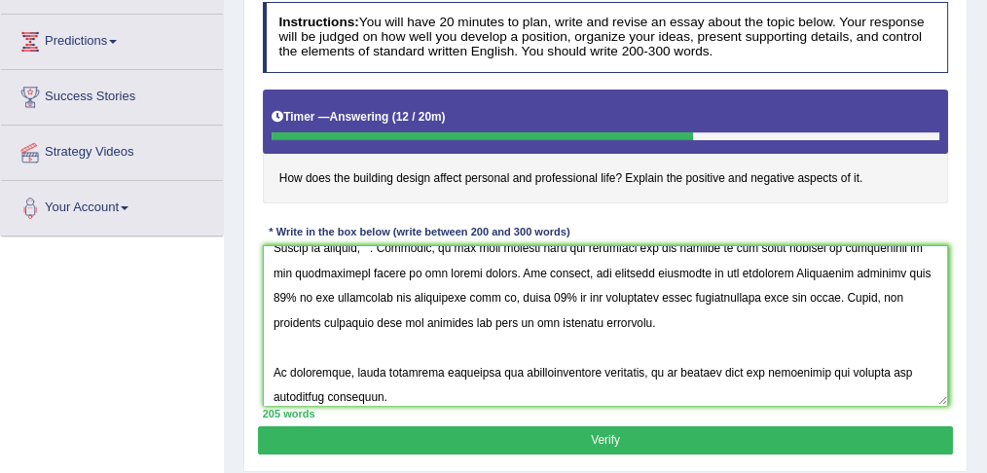
click at [332, 393] on textarea at bounding box center [606, 325] width 686 height 161
click at [397, 396] on textarea at bounding box center [606, 325] width 686 height 161
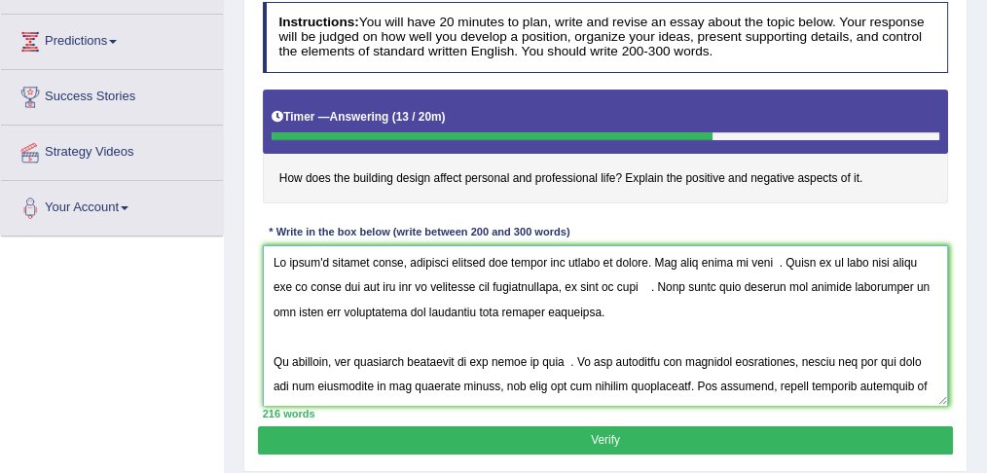
scroll to position [0, 0]
click at [476, 262] on textarea at bounding box center [606, 325] width 686 height 161
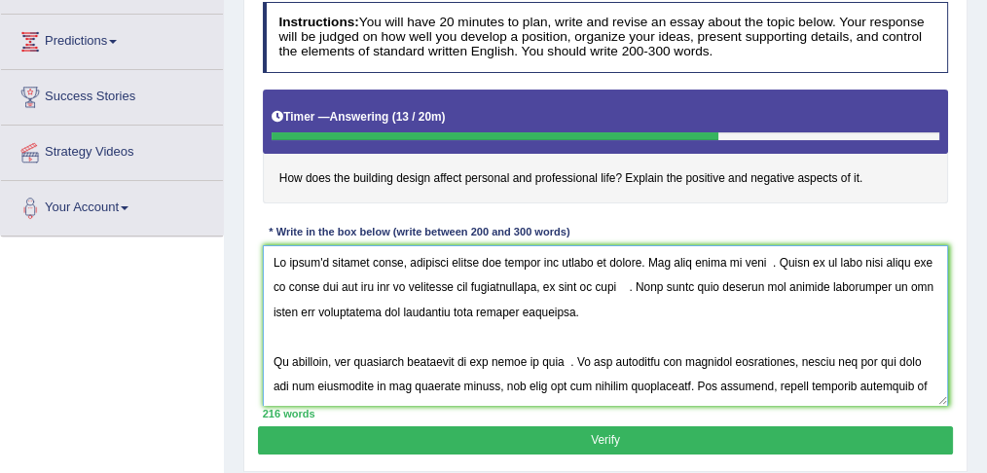
click at [567, 262] on textarea at bounding box center [606, 325] width 686 height 161
click at [587, 259] on textarea at bounding box center [606, 325] width 686 height 161
click at [784, 261] on textarea at bounding box center [606, 325] width 686 height 161
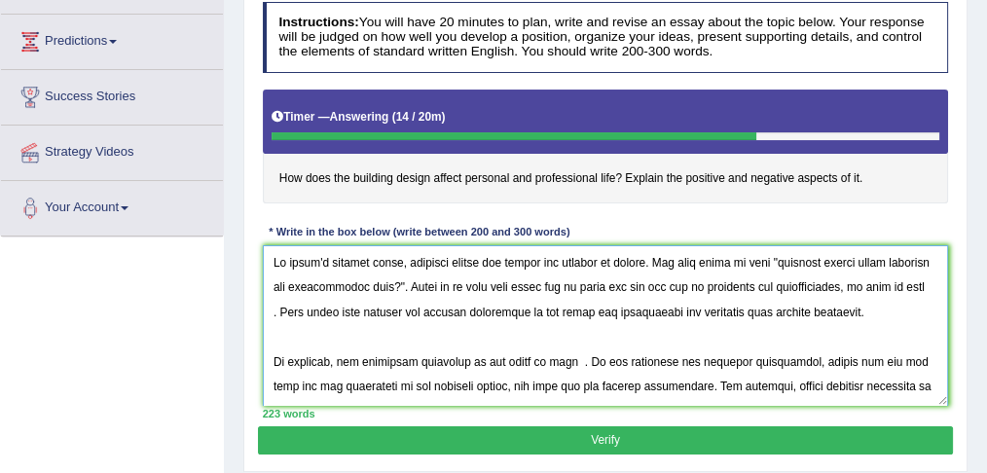
click at [786, 260] on textarea at bounding box center [606, 325] width 686 height 161
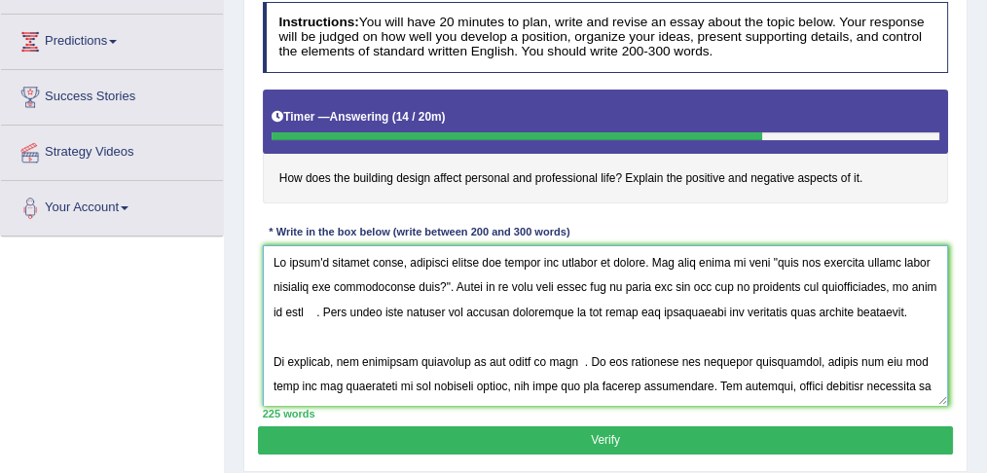
click at [280, 285] on textarea at bounding box center [606, 325] width 686 height 161
click at [361, 311] on textarea at bounding box center [606, 325] width 686 height 161
drag, startPoint x: 812, startPoint y: 259, endPoint x: 453, endPoint y: 281, distance: 359.9
click at [453, 281] on textarea at bounding box center [606, 325] width 686 height 161
click at [350, 311] on textarea at bounding box center [606, 325] width 686 height 161
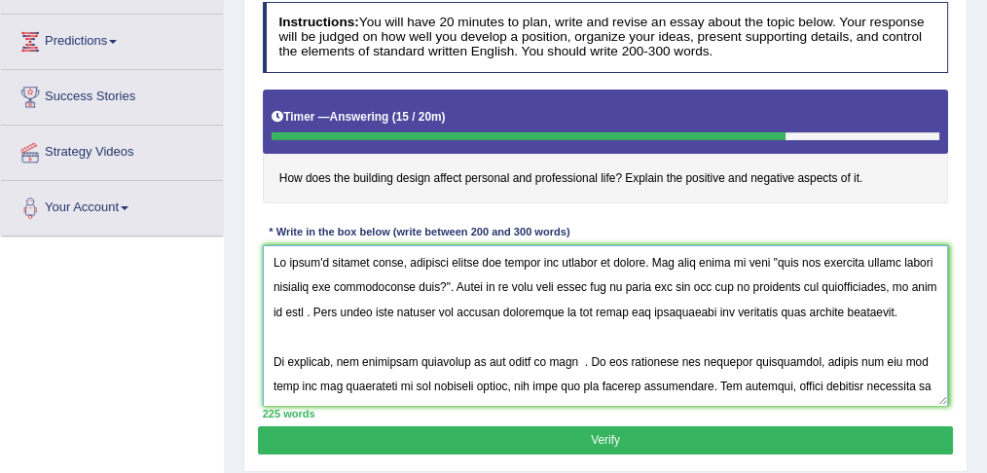
click at [354, 312] on textarea at bounding box center [606, 325] width 686 height 161
click at [349, 310] on textarea at bounding box center [606, 325] width 686 height 161
click at [351, 310] on textarea at bounding box center [606, 325] width 686 height 161
paste textarea "the building design affect personal and professional life"
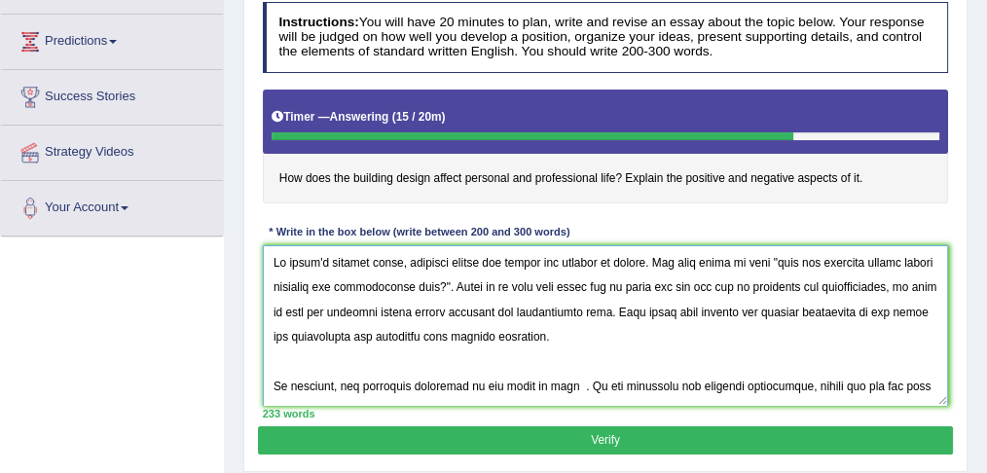
click at [350, 309] on textarea at bounding box center [606, 325] width 686 height 161
click at [452, 311] on textarea at bounding box center [606, 325] width 686 height 161
click at [684, 308] on textarea at bounding box center [606, 325] width 686 height 161
click at [601, 310] on textarea at bounding box center [606, 325] width 686 height 161
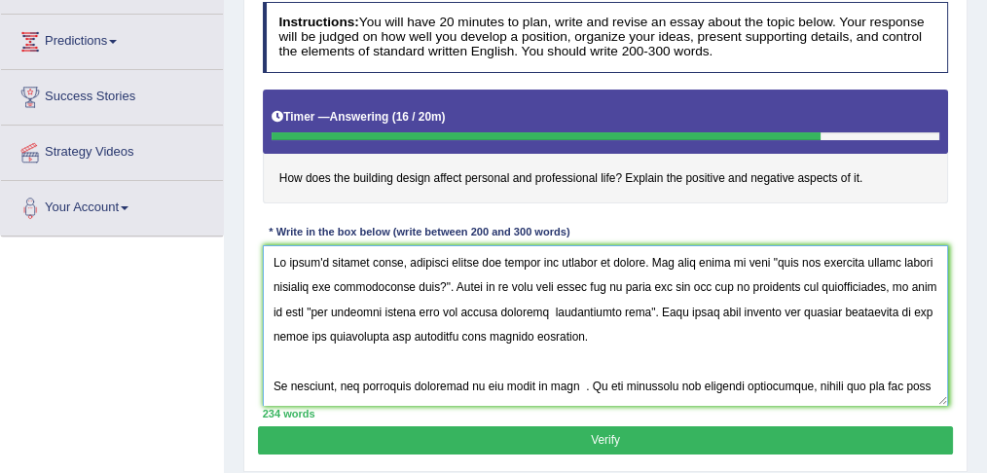
click at [601, 310] on textarea at bounding box center [606, 325] width 686 height 161
click at [647, 318] on textarea at bounding box center [606, 325] width 686 height 161
click at [584, 311] on textarea at bounding box center [606, 325] width 686 height 161
click at [617, 311] on textarea at bounding box center [606, 325] width 686 height 161
click at [780, 308] on textarea at bounding box center [606, 325] width 686 height 161
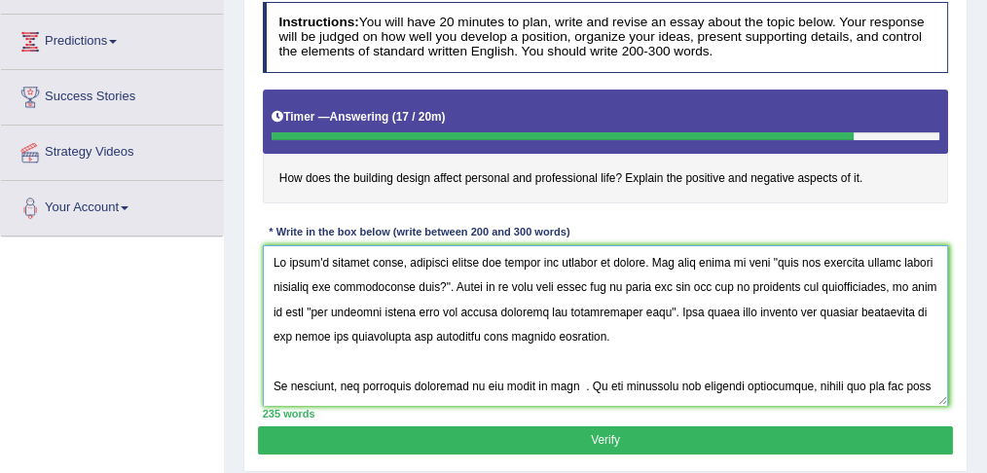
click at [306, 334] on textarea at bounding box center [606, 325] width 686 height 161
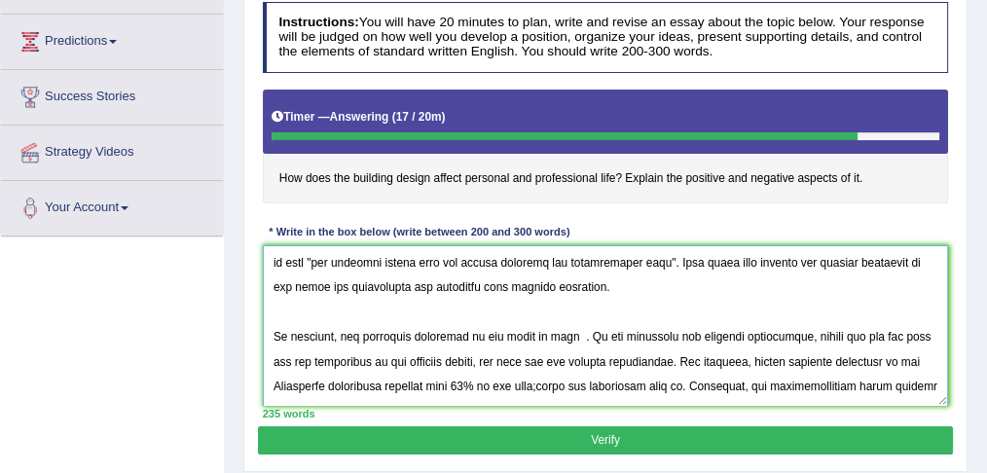
scroll to position [63, 0]
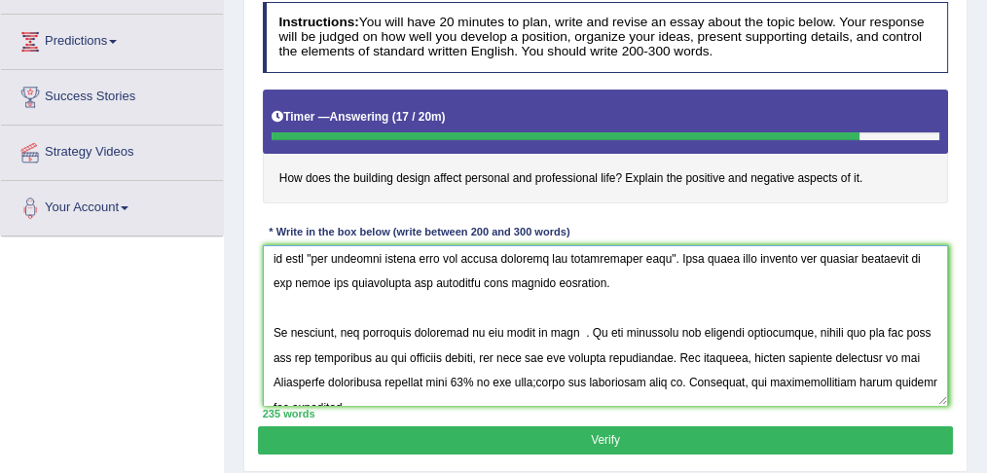
click at [573, 278] on textarea at bounding box center [606, 325] width 686 height 161
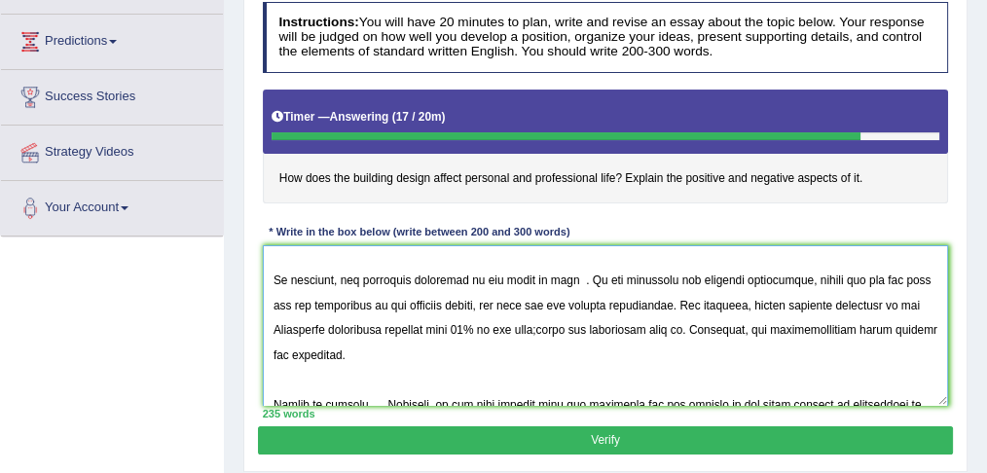
scroll to position [127, 0]
click at [483, 275] on textarea at bounding box center [606, 325] width 686 height 161
click at [485, 275] on textarea at bounding box center [606, 325] width 686 height 161
click at [573, 274] on textarea at bounding box center [606, 325] width 686 height 161
click at [576, 275] on textarea at bounding box center [606, 325] width 686 height 161
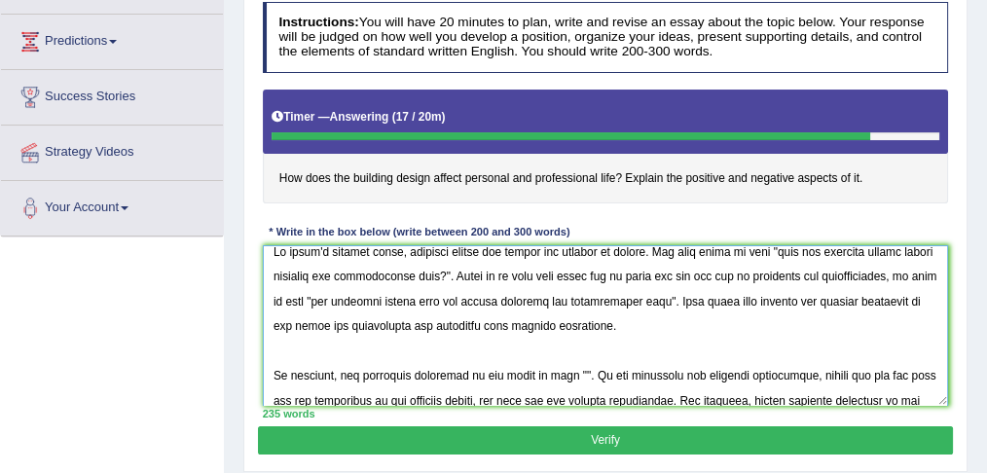
scroll to position [0, 0]
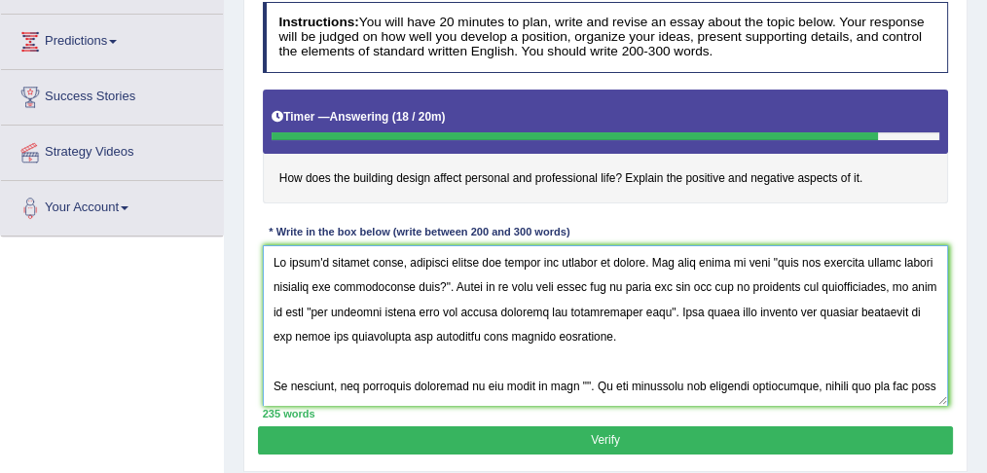
drag, startPoint x: 352, startPoint y: 317, endPoint x: 685, endPoint y: 311, distance: 333.0
click at [685, 311] on textarea at bounding box center [606, 325] width 686 height 161
click at [577, 381] on textarea at bounding box center [606, 325] width 686 height 161
paste textarea "the building design does not affect personal and professional life""
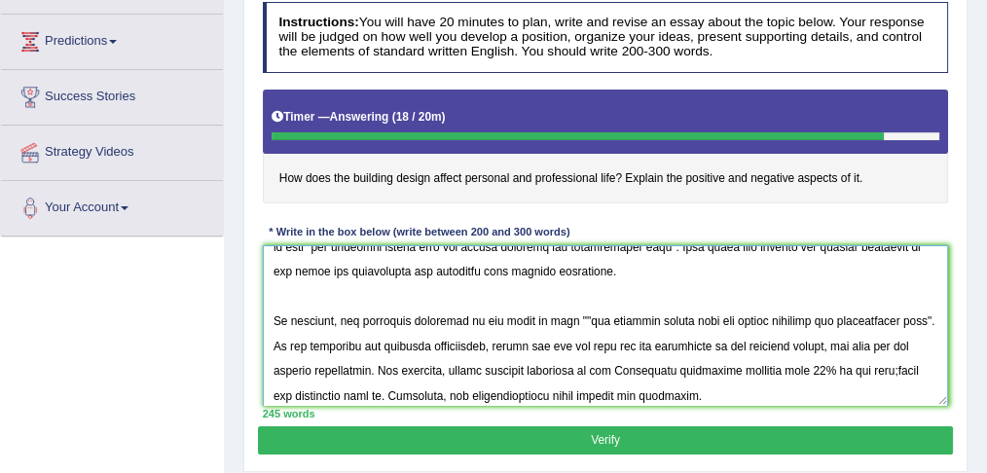
scroll to position [76, 0]
click at [324, 346] on textarea at bounding box center [606, 325] width 686 height 161
click at [371, 341] on textarea at bounding box center [606, 325] width 686 height 161
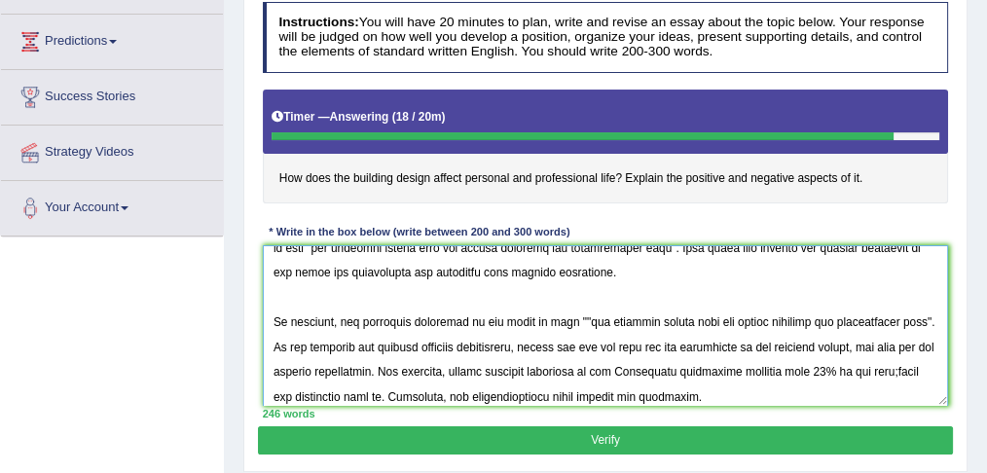
click at [494, 345] on textarea at bounding box center [606, 325] width 686 height 161
click at [522, 368] on textarea at bounding box center [606, 325] width 686 height 161
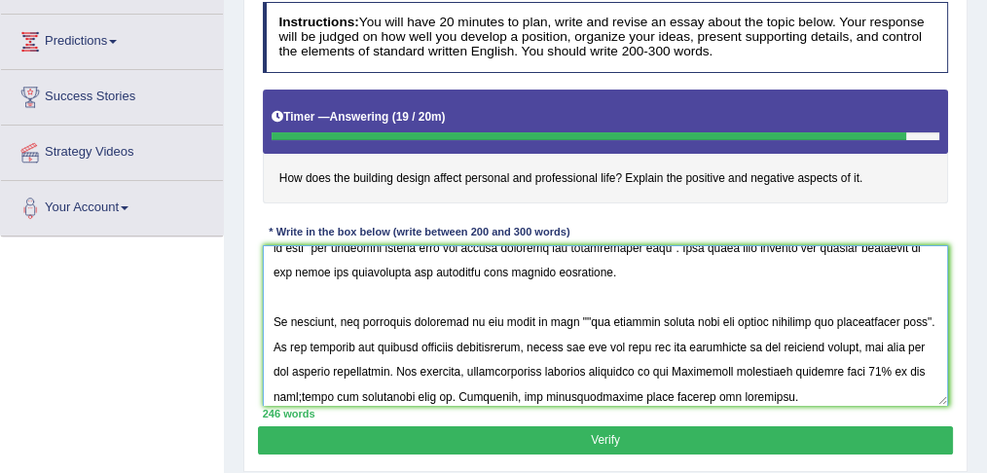
click at [522, 368] on textarea at bounding box center [606, 325] width 686 height 161
click at [334, 392] on textarea at bounding box center [606, 325] width 686 height 161
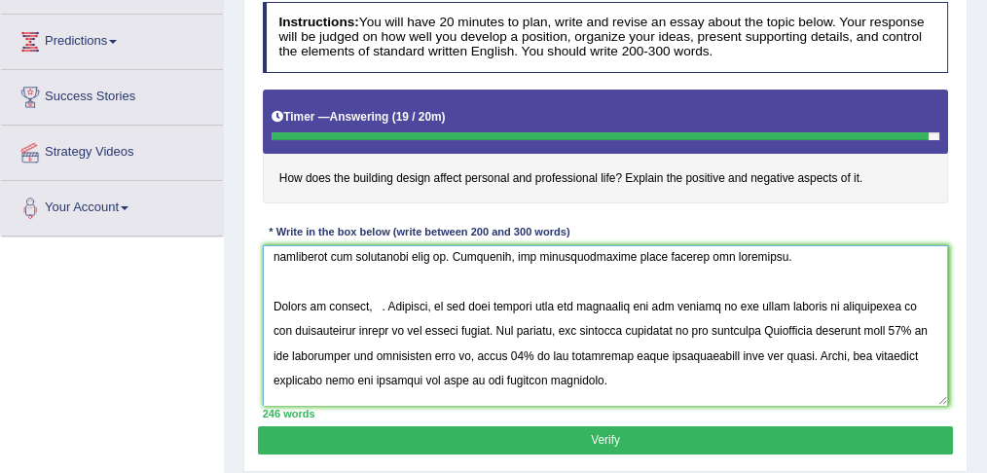
scroll to position [229, 0]
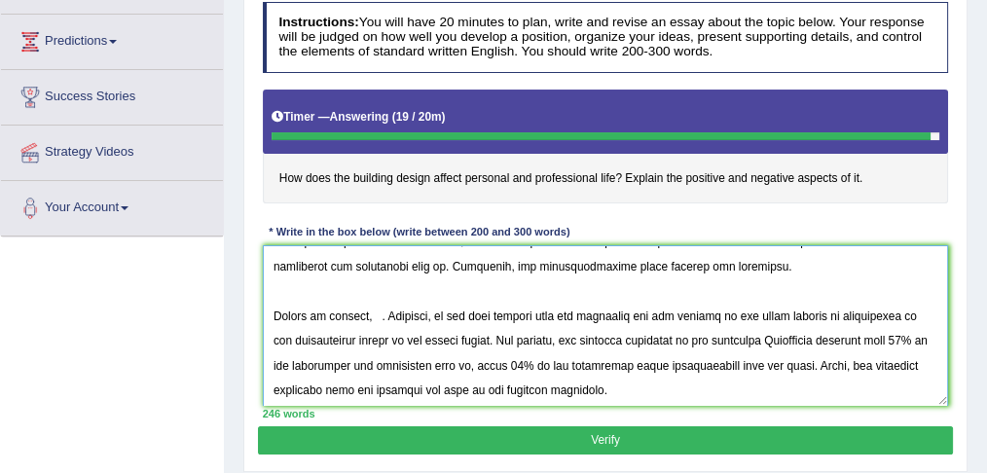
click at [372, 312] on textarea at bounding box center [606, 325] width 686 height 161
click at [375, 312] on textarea at bounding box center [606, 325] width 686 height 161
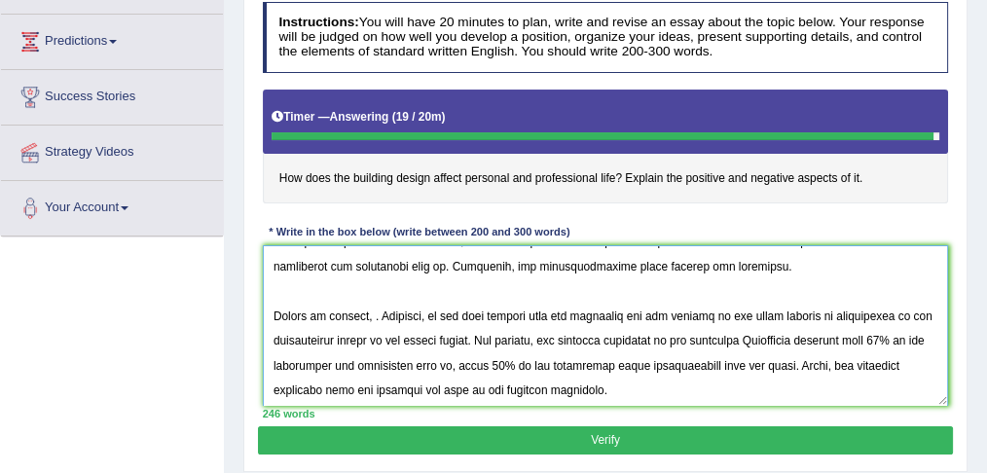
paste textarea ""the building design does not affect personal and professional life"
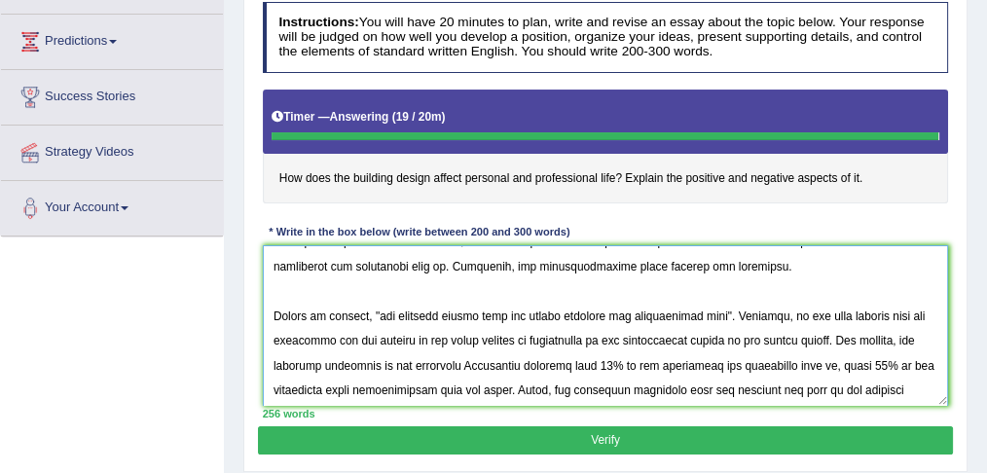
click at [516, 311] on textarea at bounding box center [606, 325] width 686 height 161
type textarea "In [DATE] complex world, numerous issues and topics are subject to debate. One …"
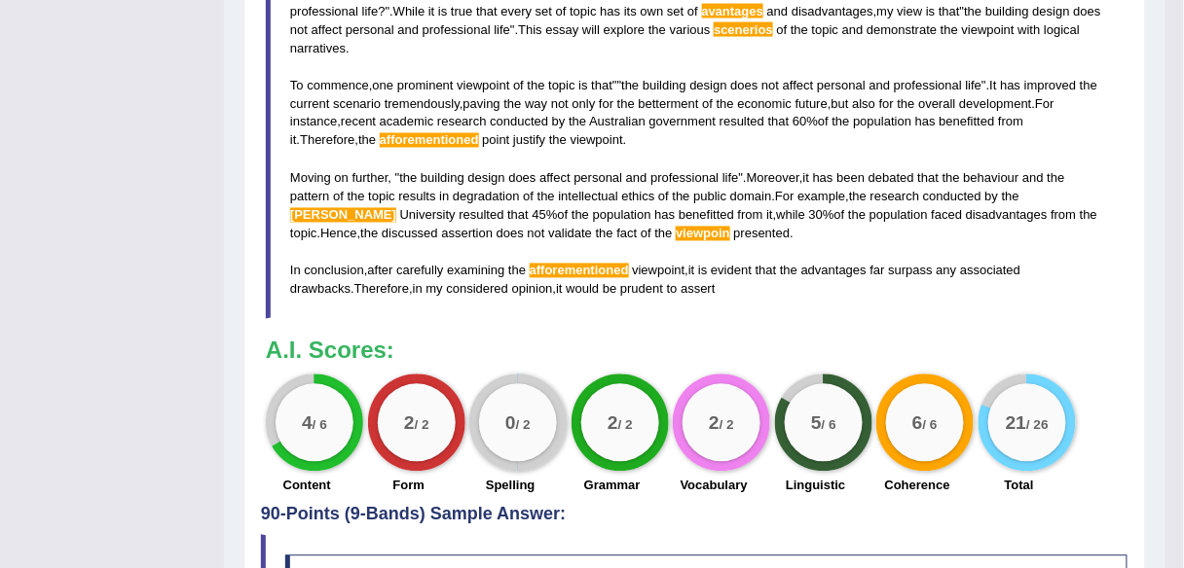
scroll to position [804, 0]
click at [396, 208] on span "[PERSON_NAME]" at bounding box center [343, 215] width 106 height 15
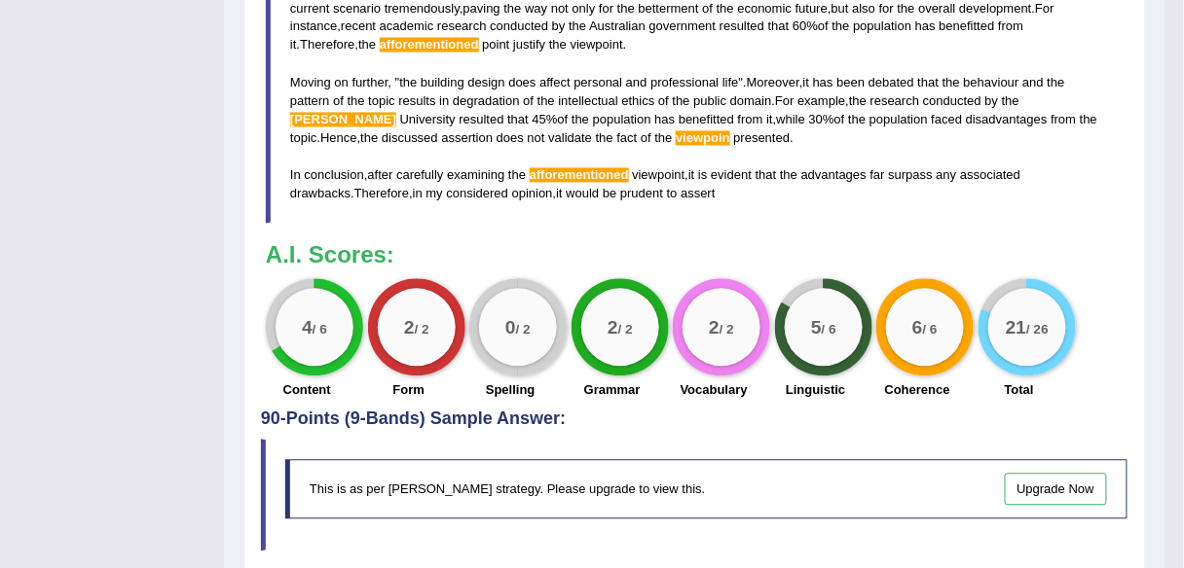
scroll to position [0, 0]
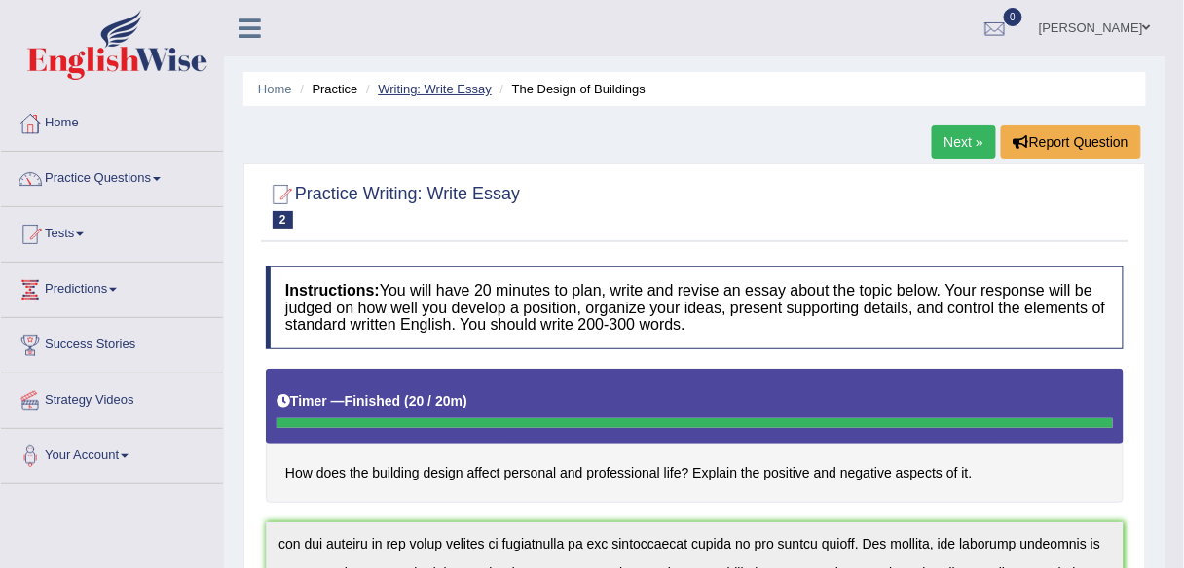
click at [393, 93] on link "Writing: Write Essay" at bounding box center [435, 89] width 114 height 15
